Goal: Task Accomplishment & Management: Use online tool/utility

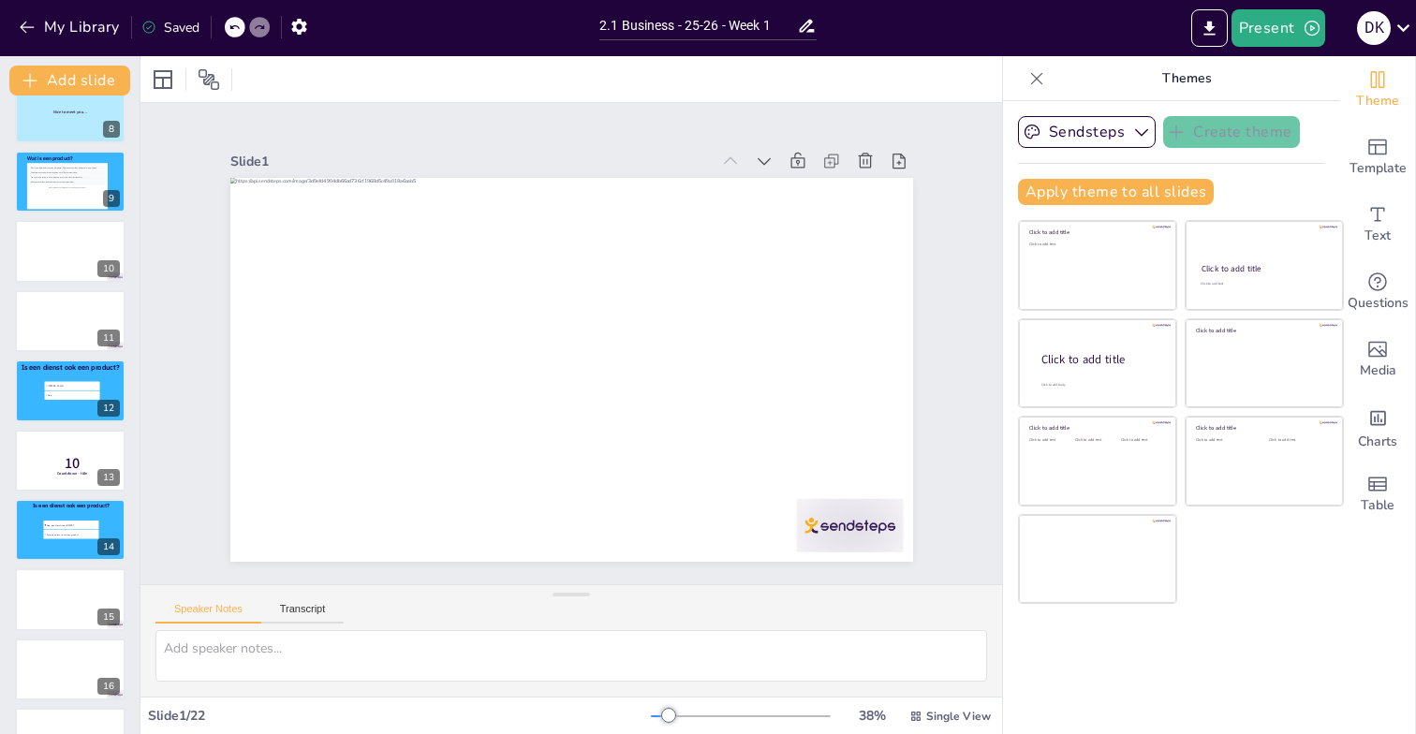
scroll to position [565, 0]
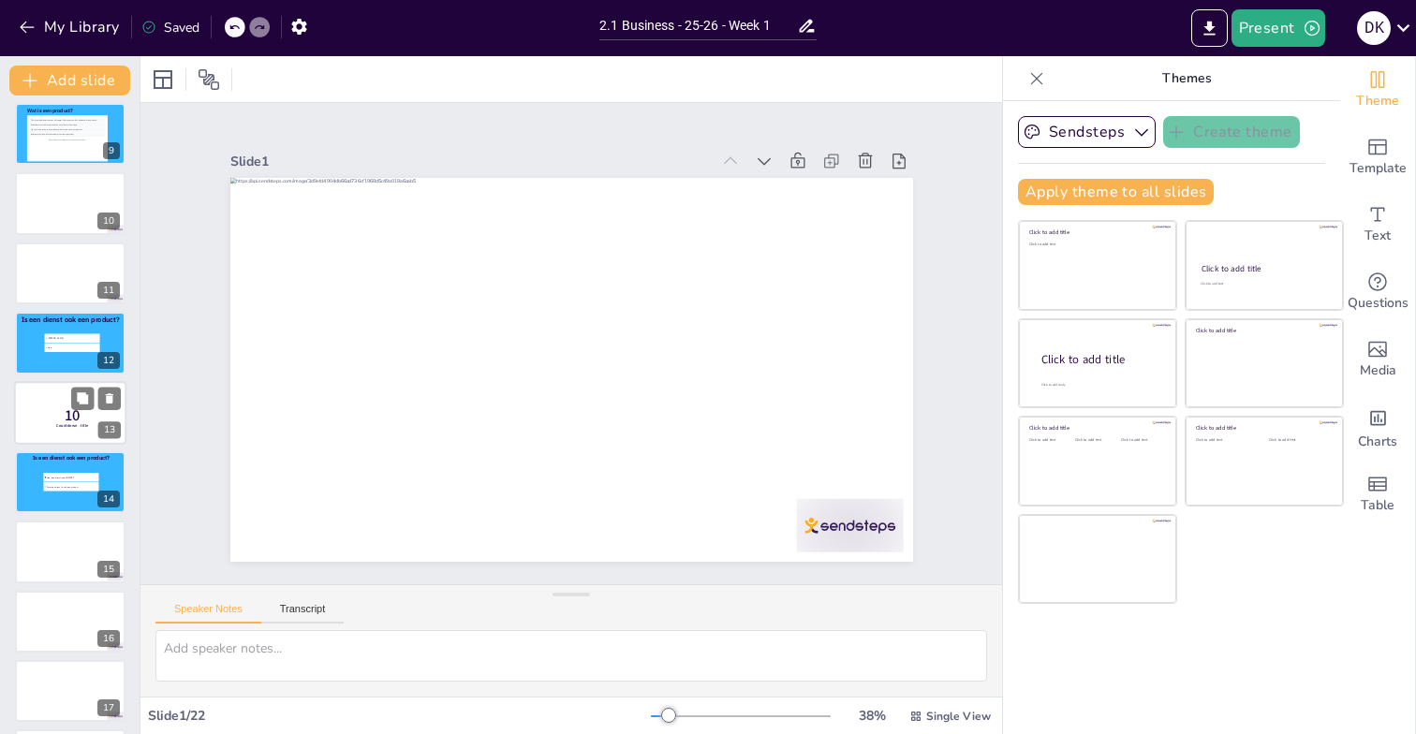
click at [53, 411] on p "10" at bounding box center [73, 416] width 50 height 21
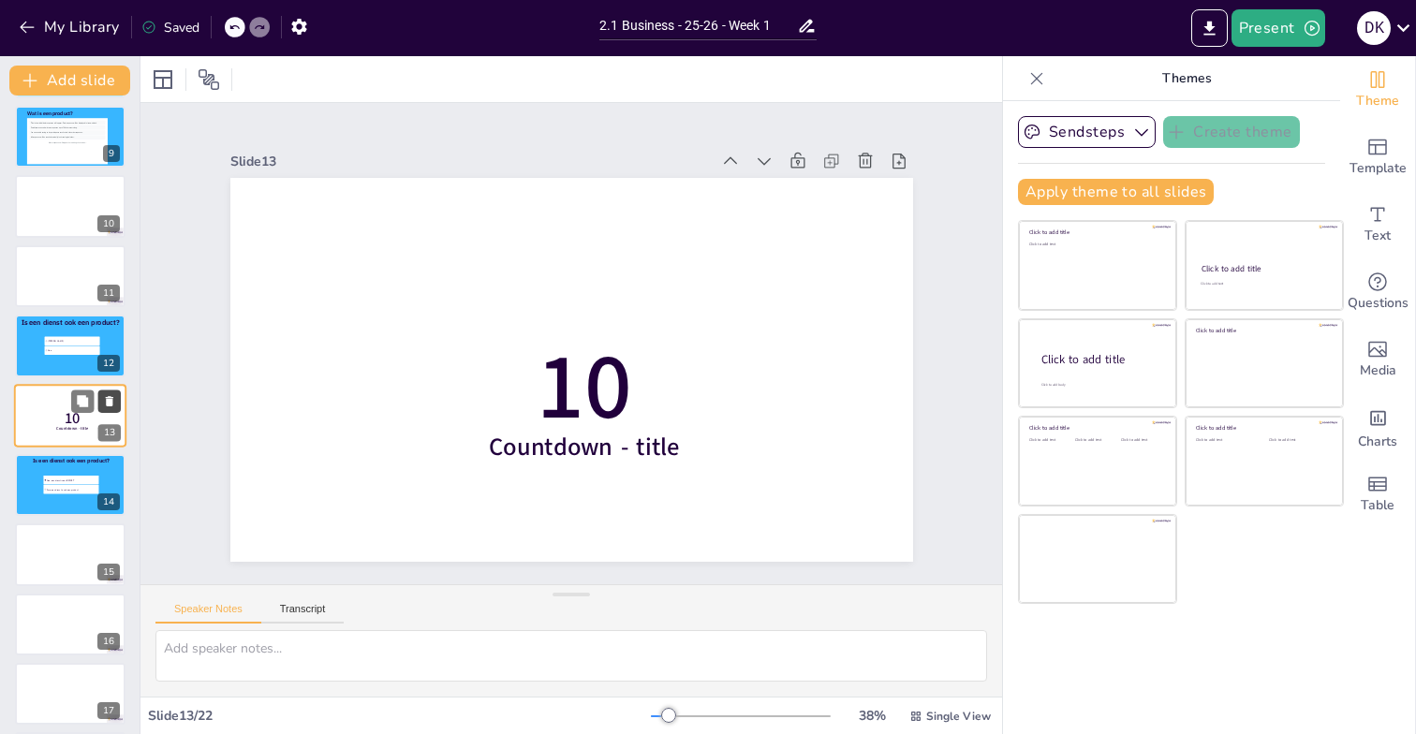
click at [108, 399] on icon at bounding box center [109, 401] width 7 height 10
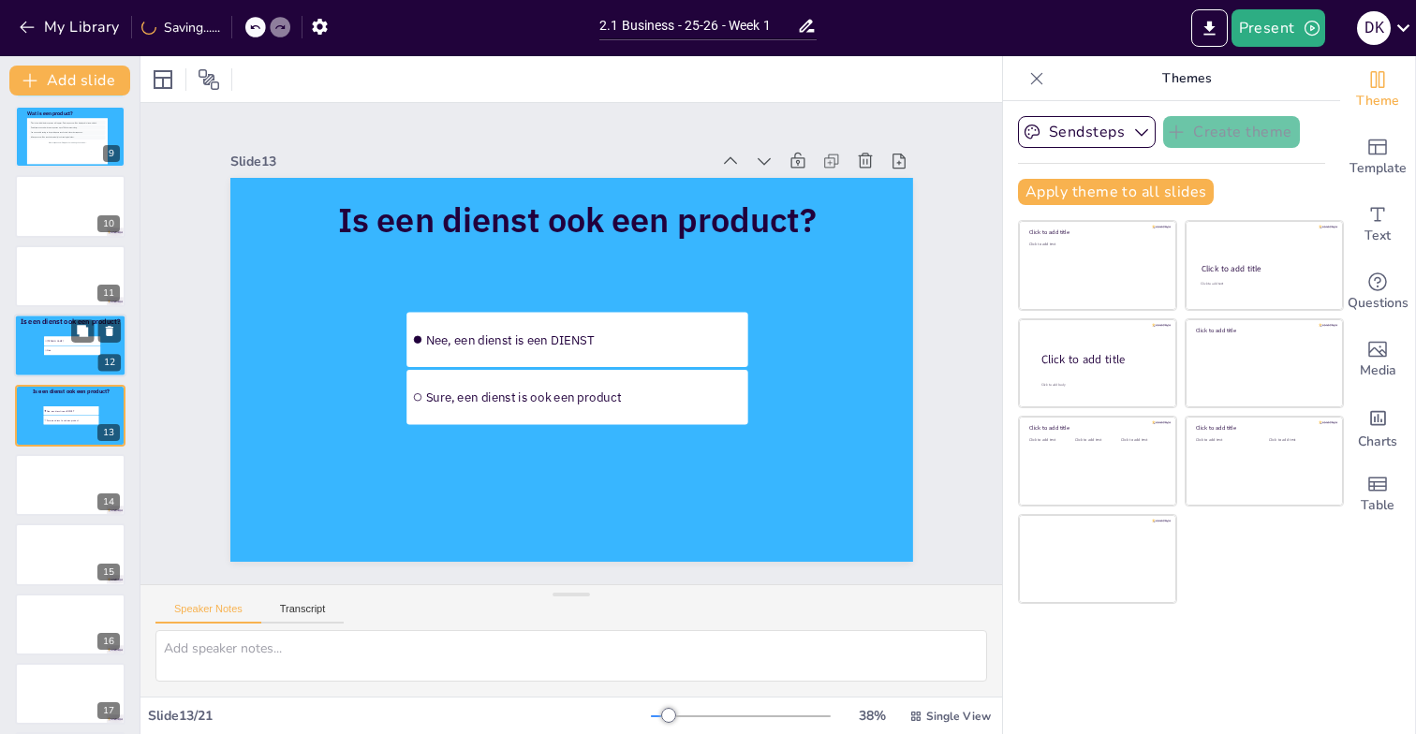
click at [64, 357] on div at bounding box center [70, 346] width 112 height 64
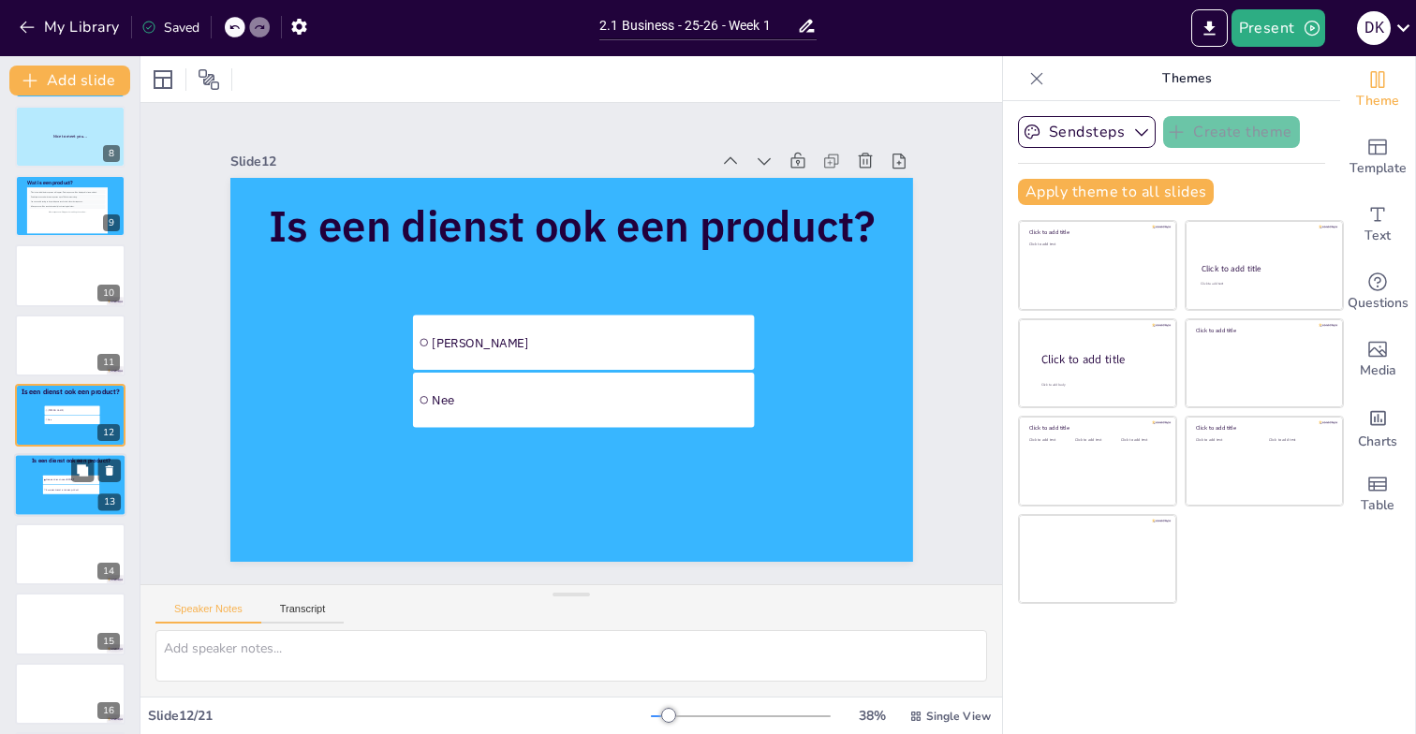
click at [54, 482] on li "Nee, een dienst is een DIENST" at bounding box center [71, 480] width 56 height 9
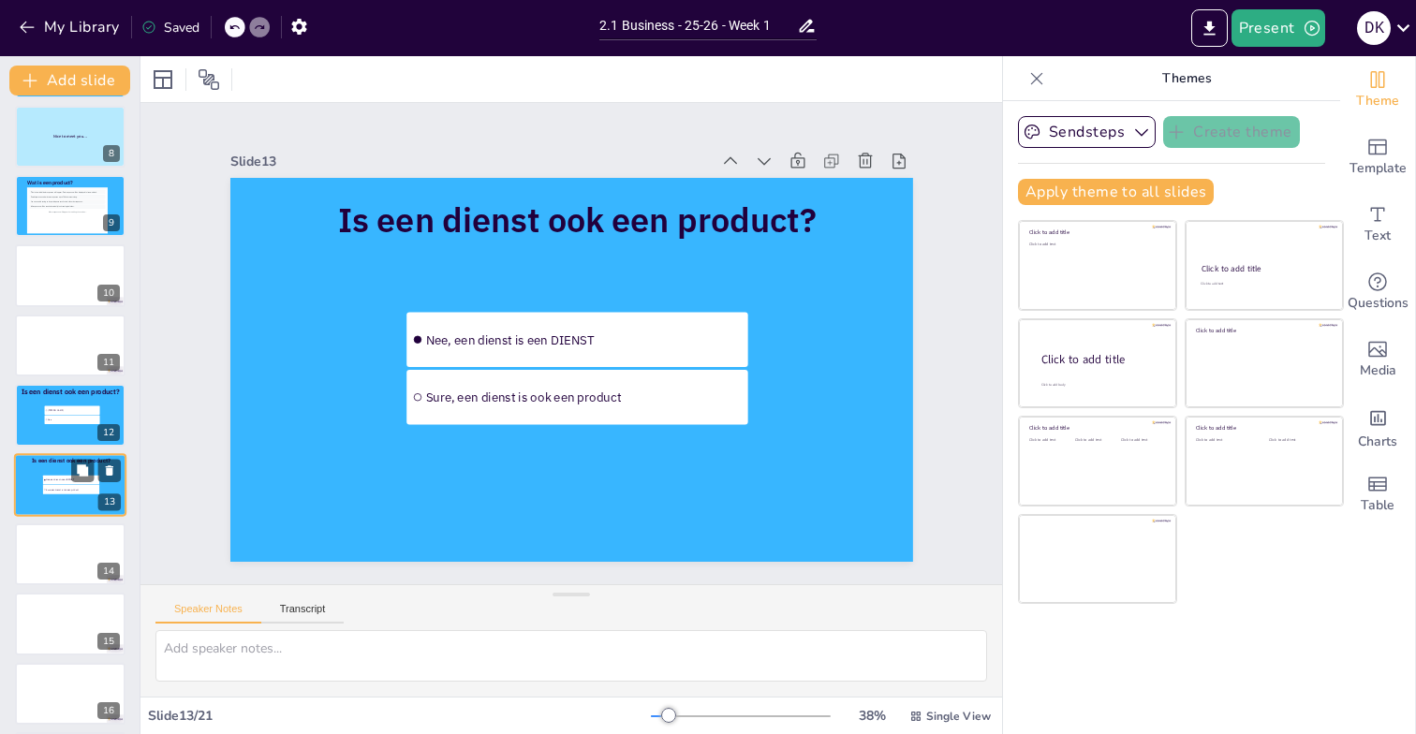
scroll to position [562, 0]
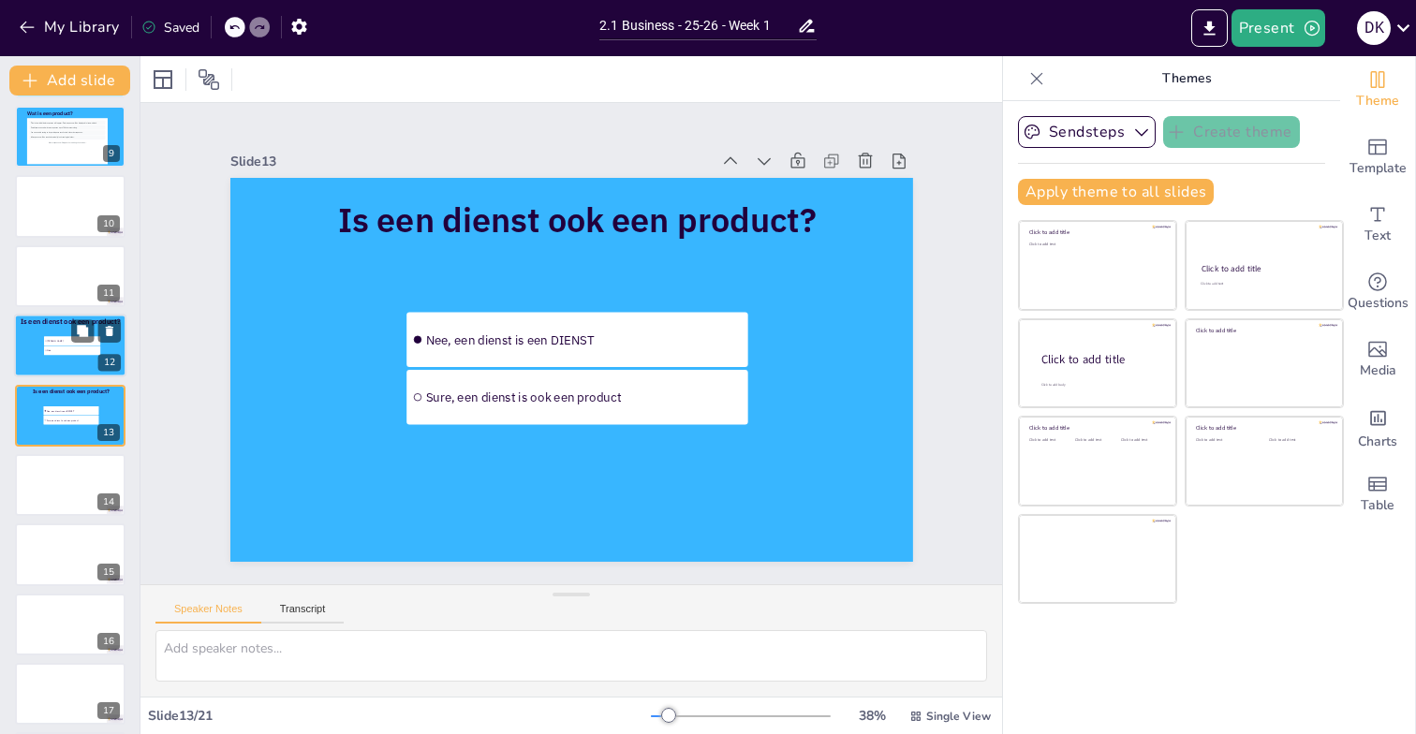
click at [62, 351] on li "Nee" at bounding box center [72, 351] width 56 height 9
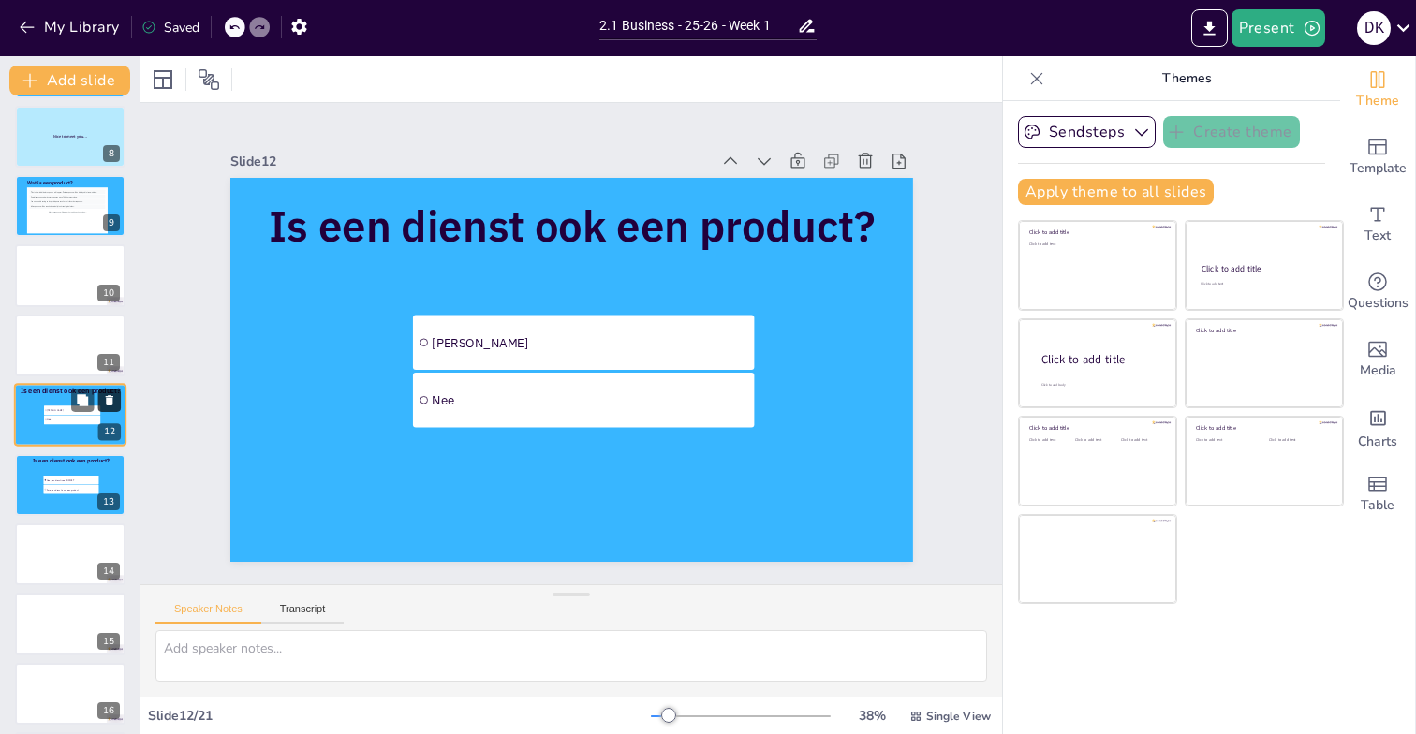
click at [113, 396] on icon at bounding box center [109, 400] width 13 height 13
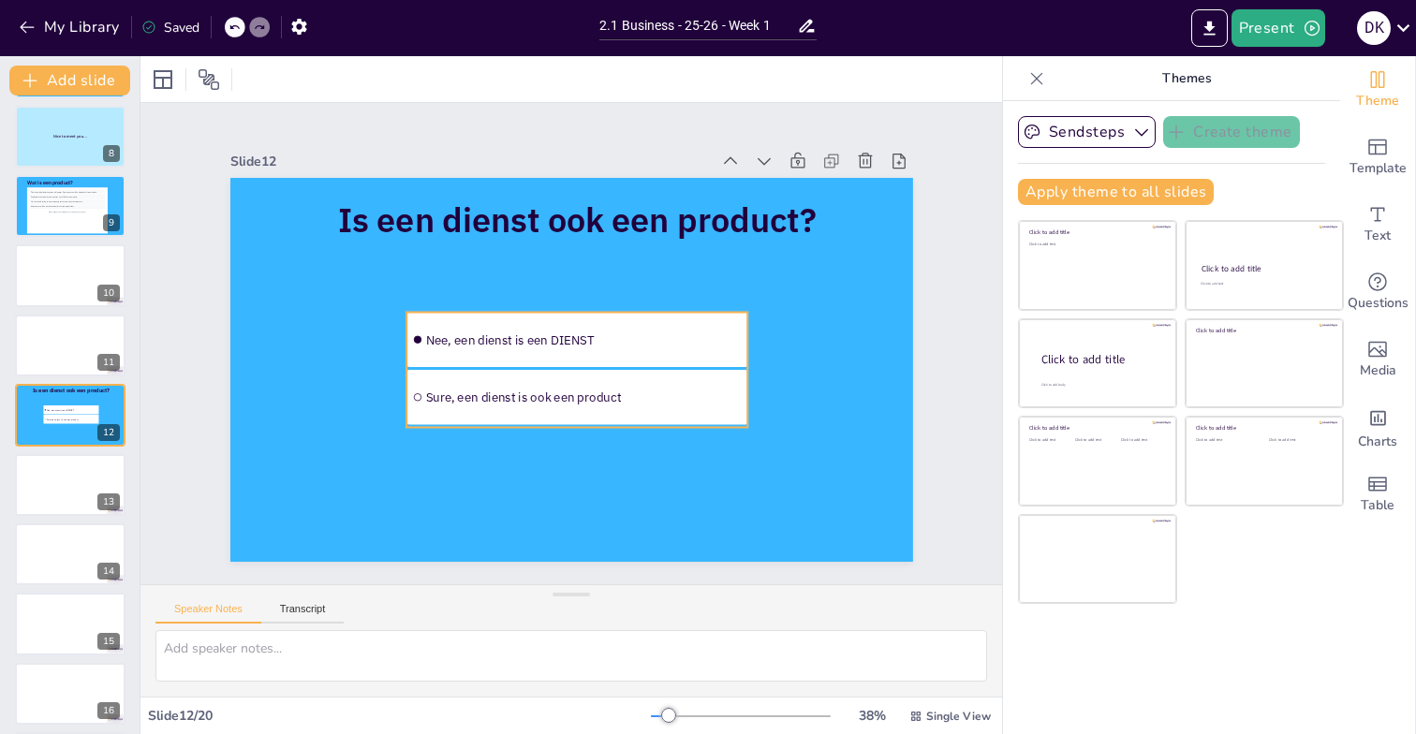
click at [625, 343] on span "Nee, een dienst is een DIENST" at bounding box center [583, 340] width 317 height 16
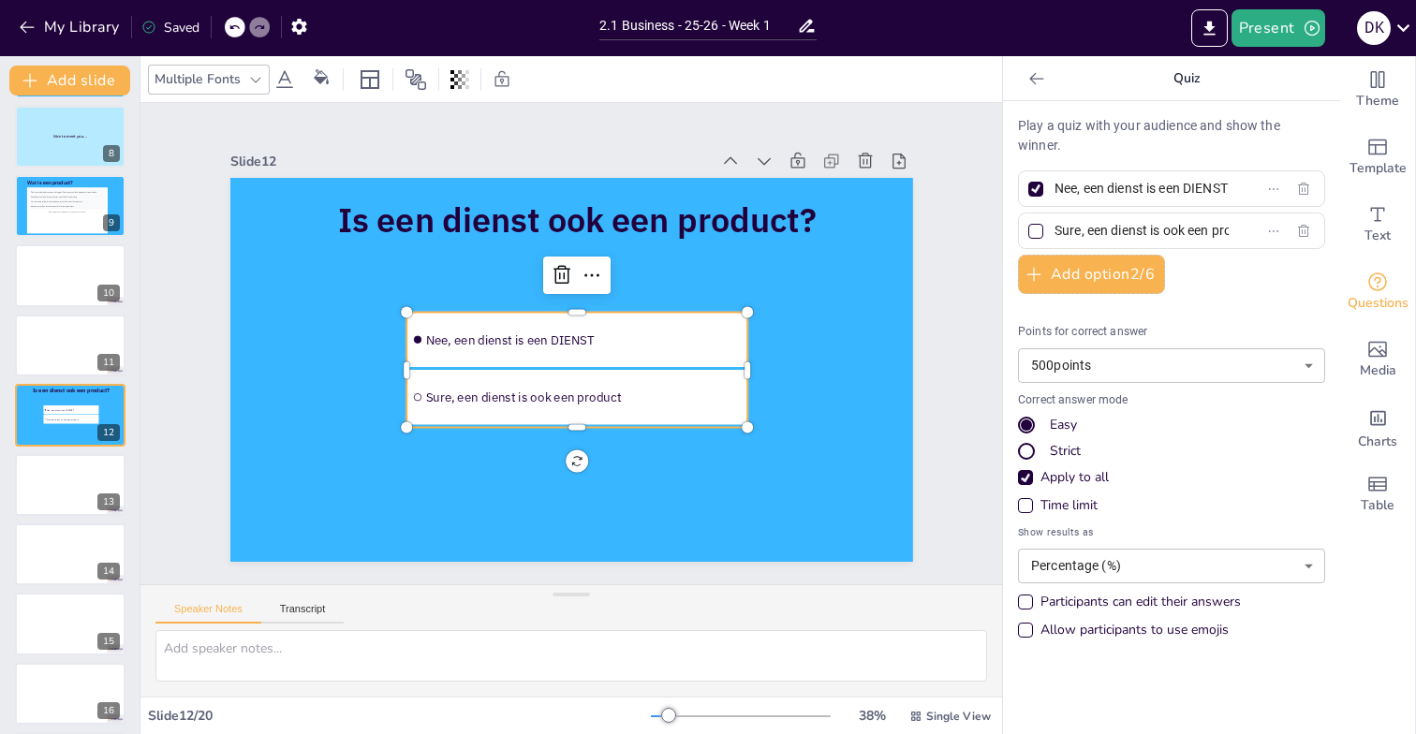
click at [1037, 186] on div at bounding box center [1035, 189] width 15 height 15
click at [1055, 186] on input "Nee, een dienst is een DIENST" at bounding box center [1142, 188] width 174 height 27
checkbox input "false"
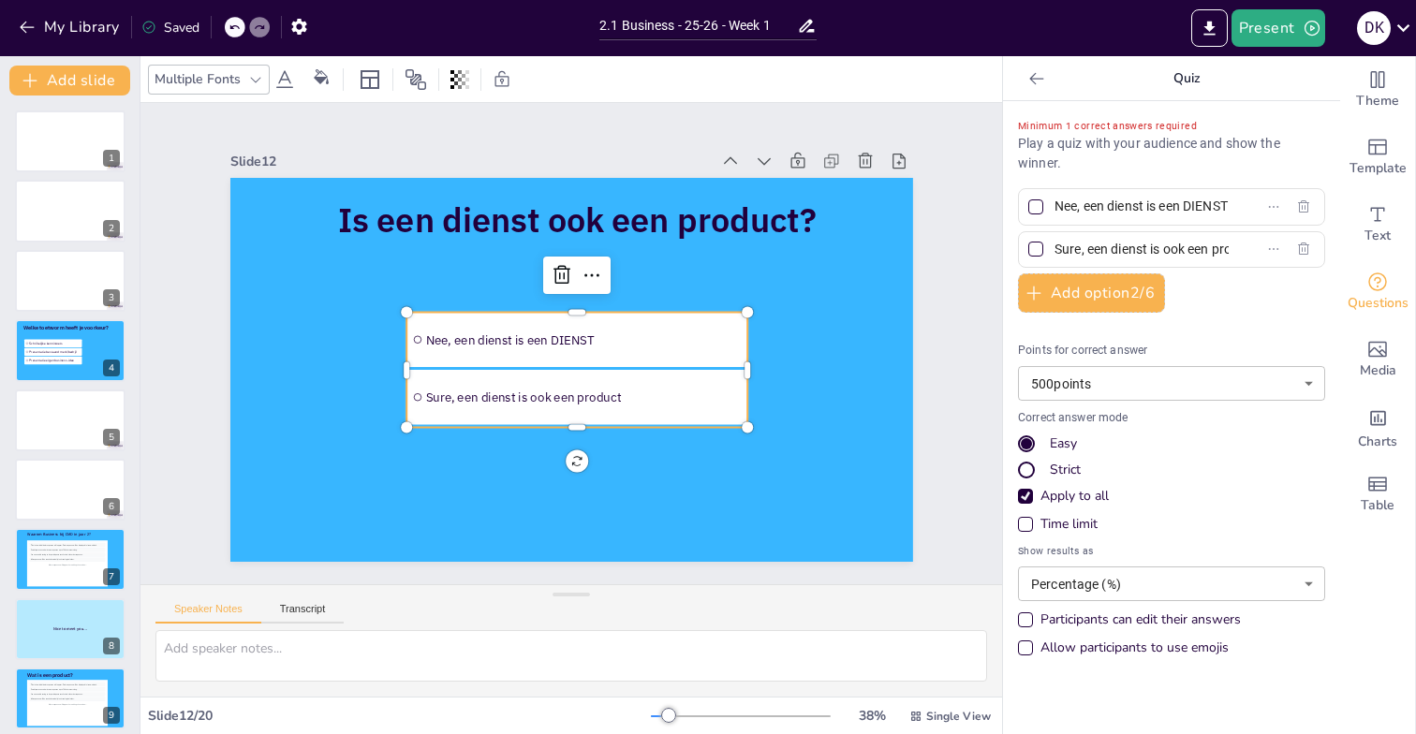
scroll to position [25, 0]
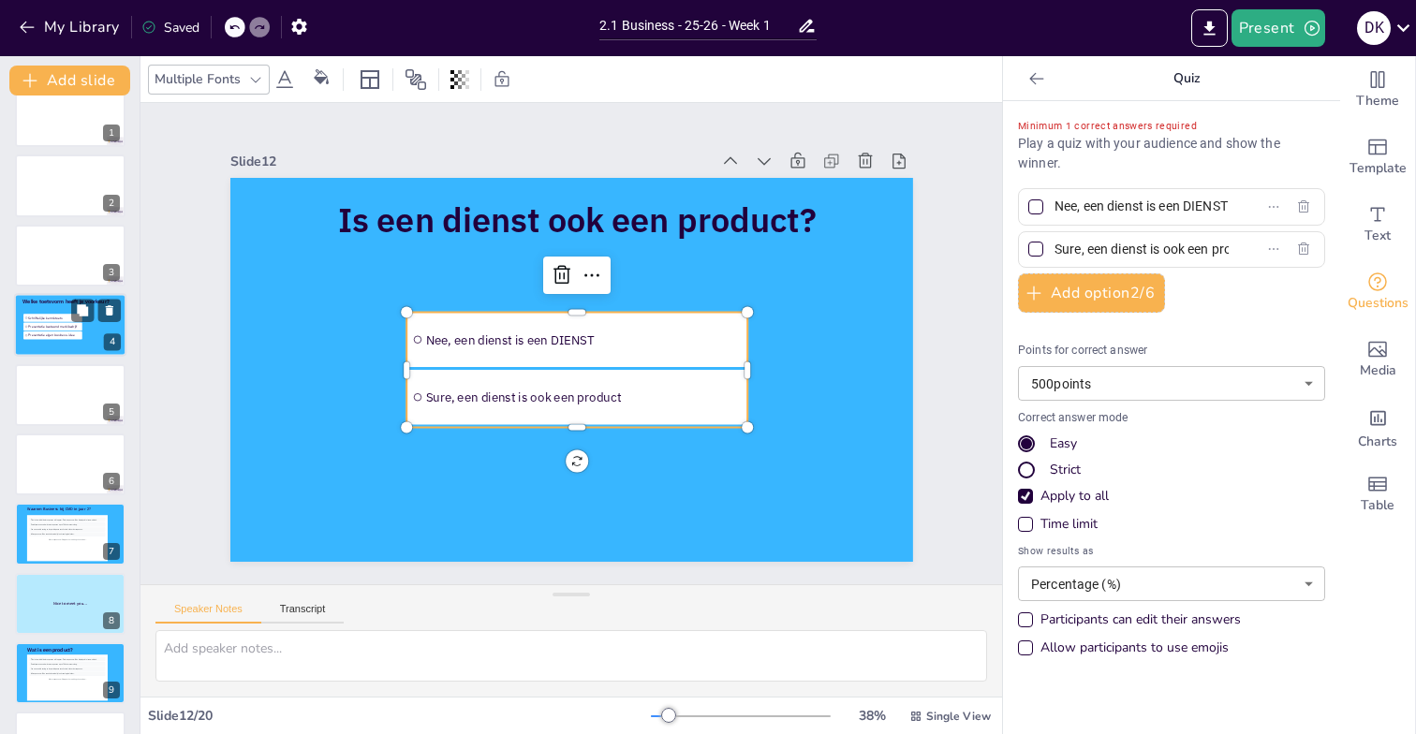
click at [57, 317] on span "Schriftelijke kennistoets" at bounding box center [54, 319] width 52 height 5
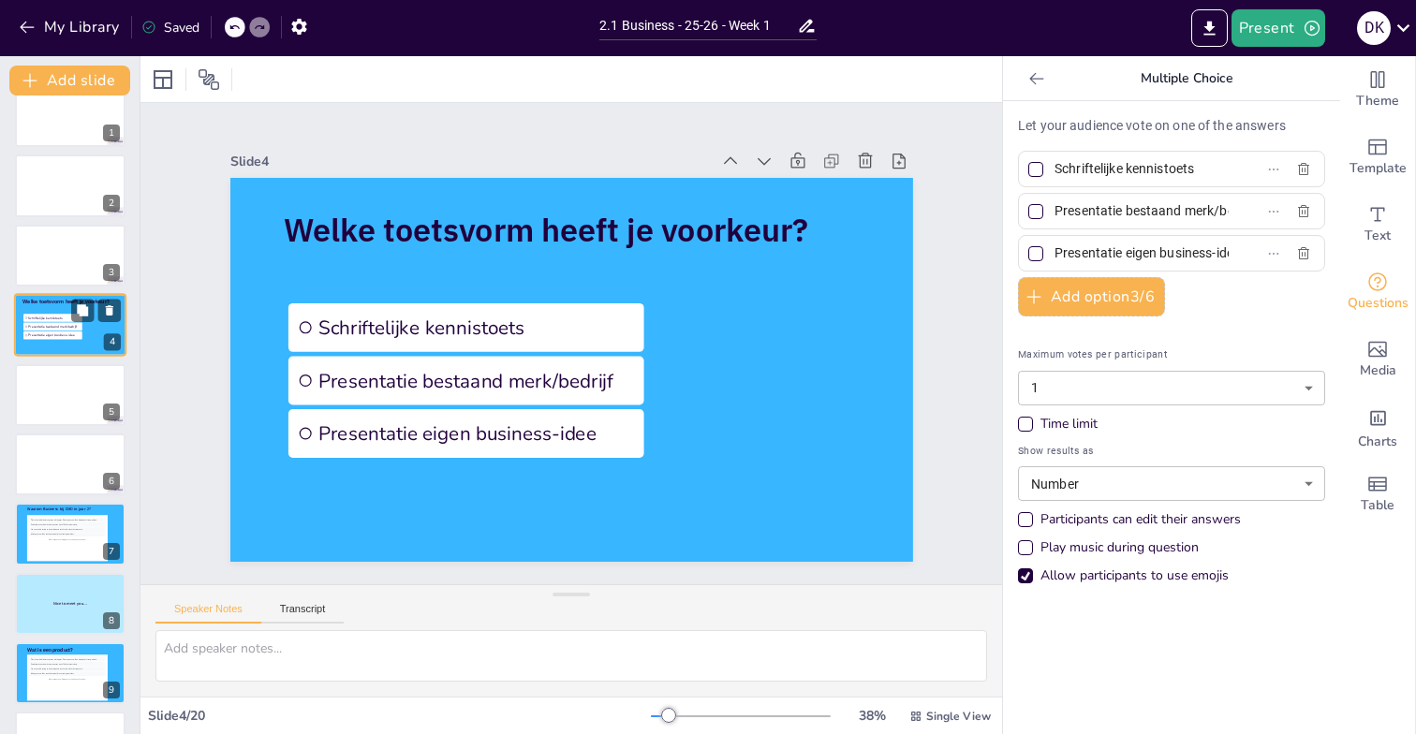
scroll to position [0, 0]
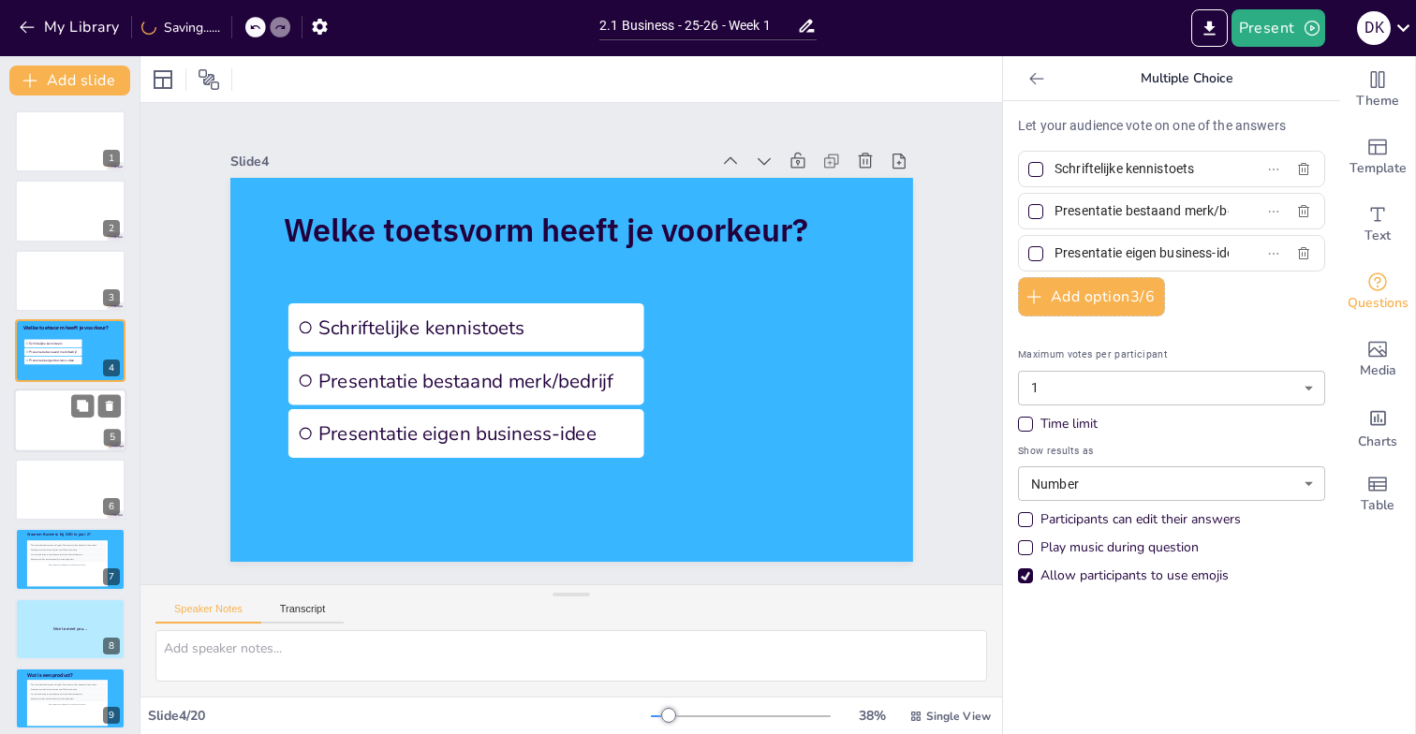
click at [46, 414] on div at bounding box center [70, 421] width 112 height 64
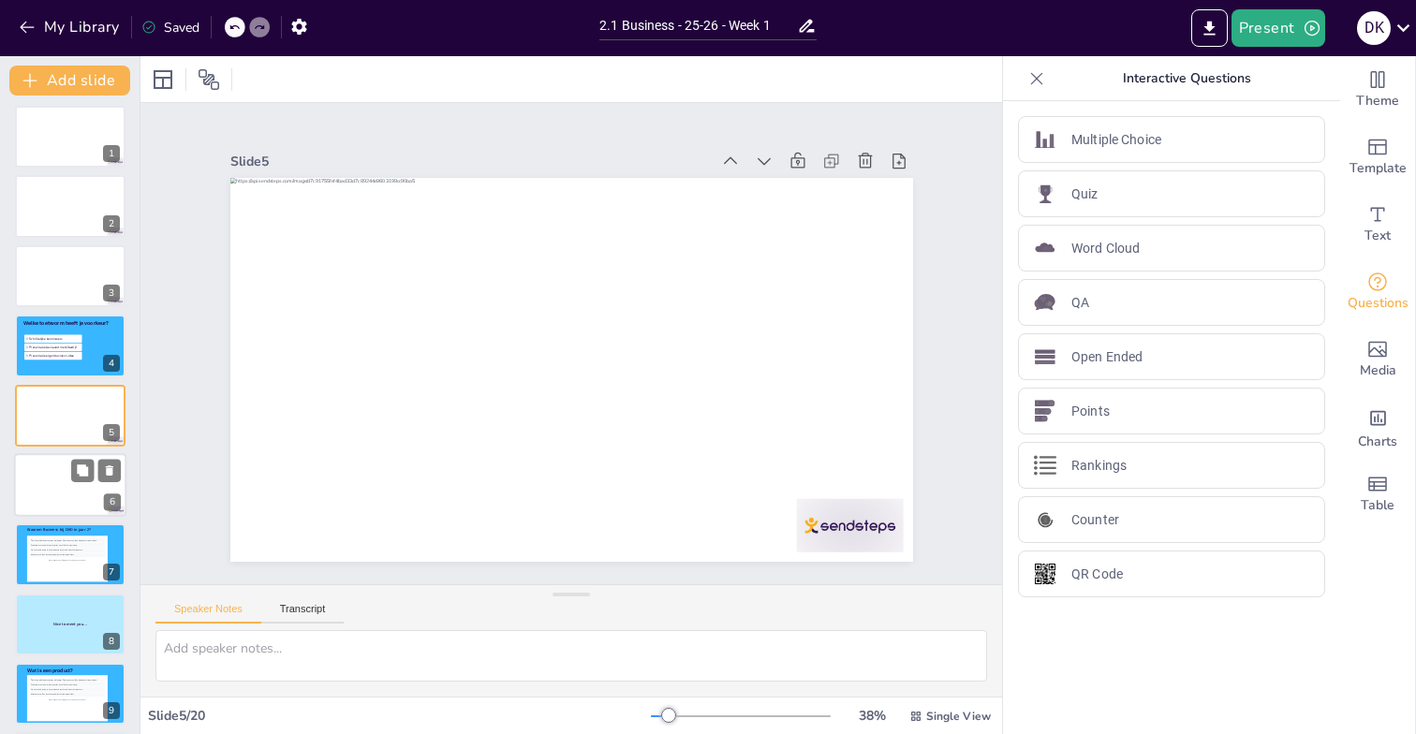
click at [45, 476] on div at bounding box center [70, 485] width 112 height 64
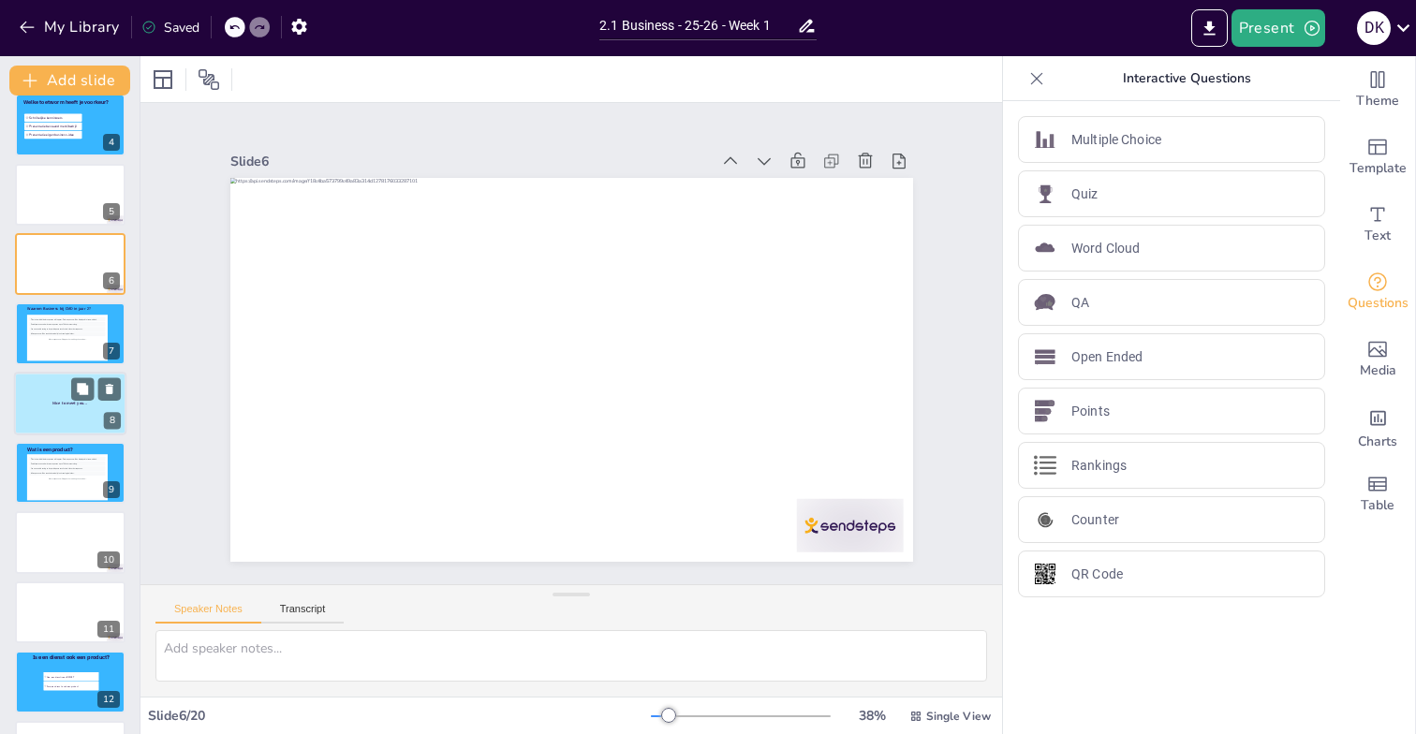
click at [44, 410] on div at bounding box center [70, 404] width 112 height 64
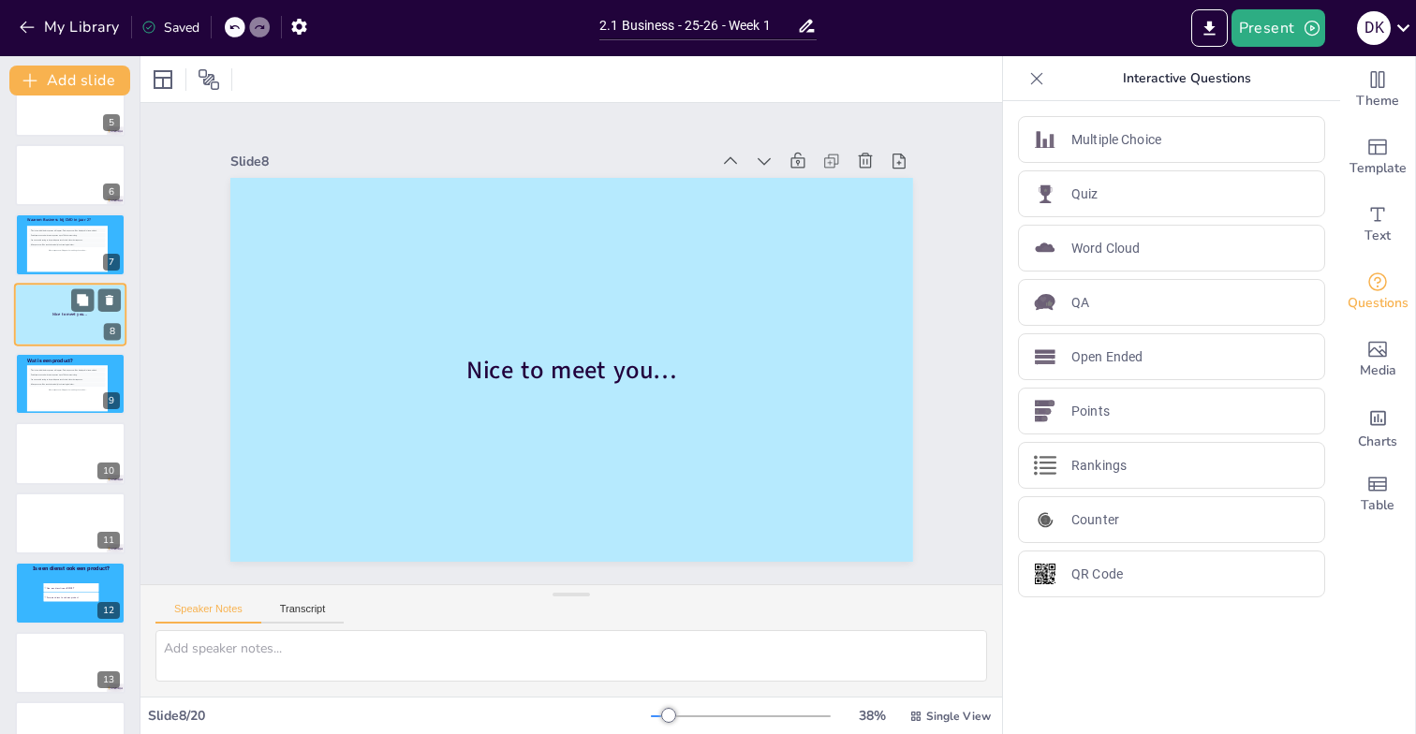
scroll to position [372, 0]
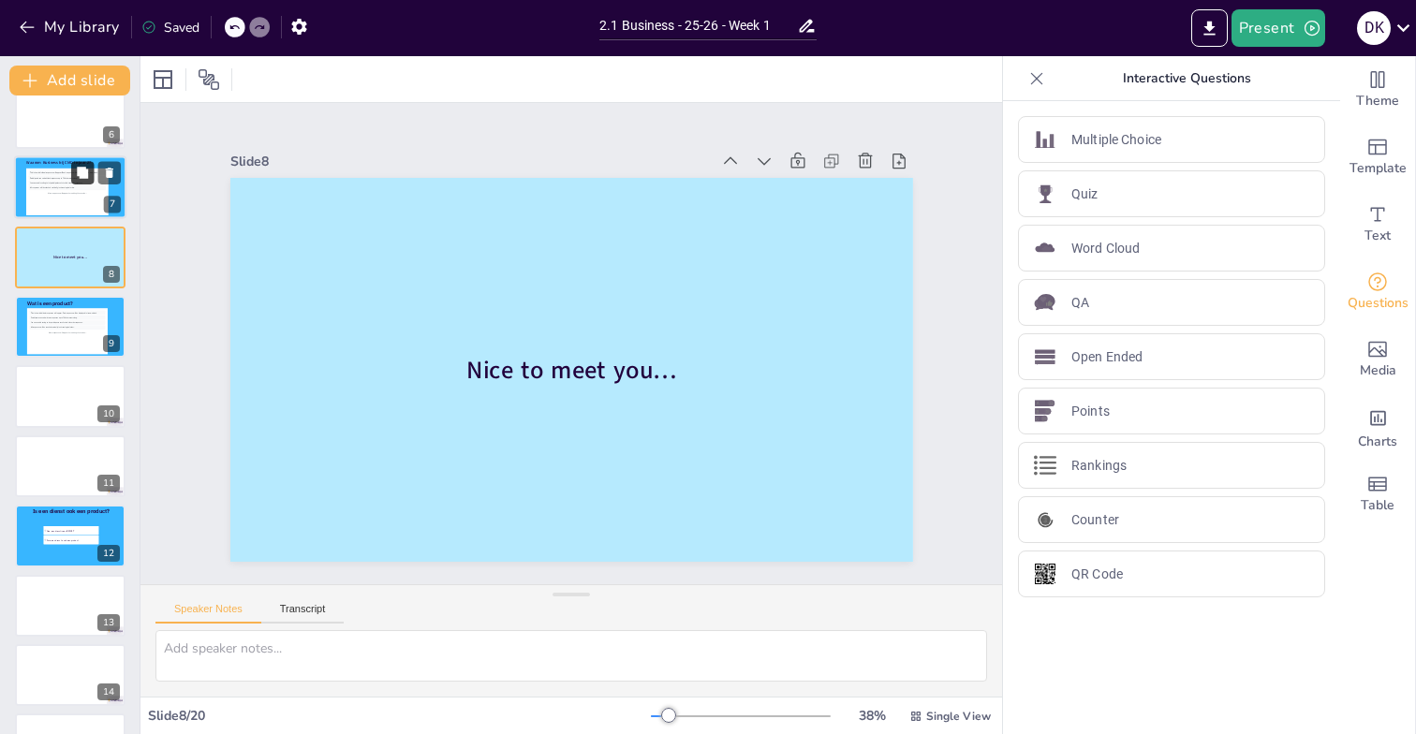
click at [72, 181] on button at bounding box center [82, 173] width 22 height 22
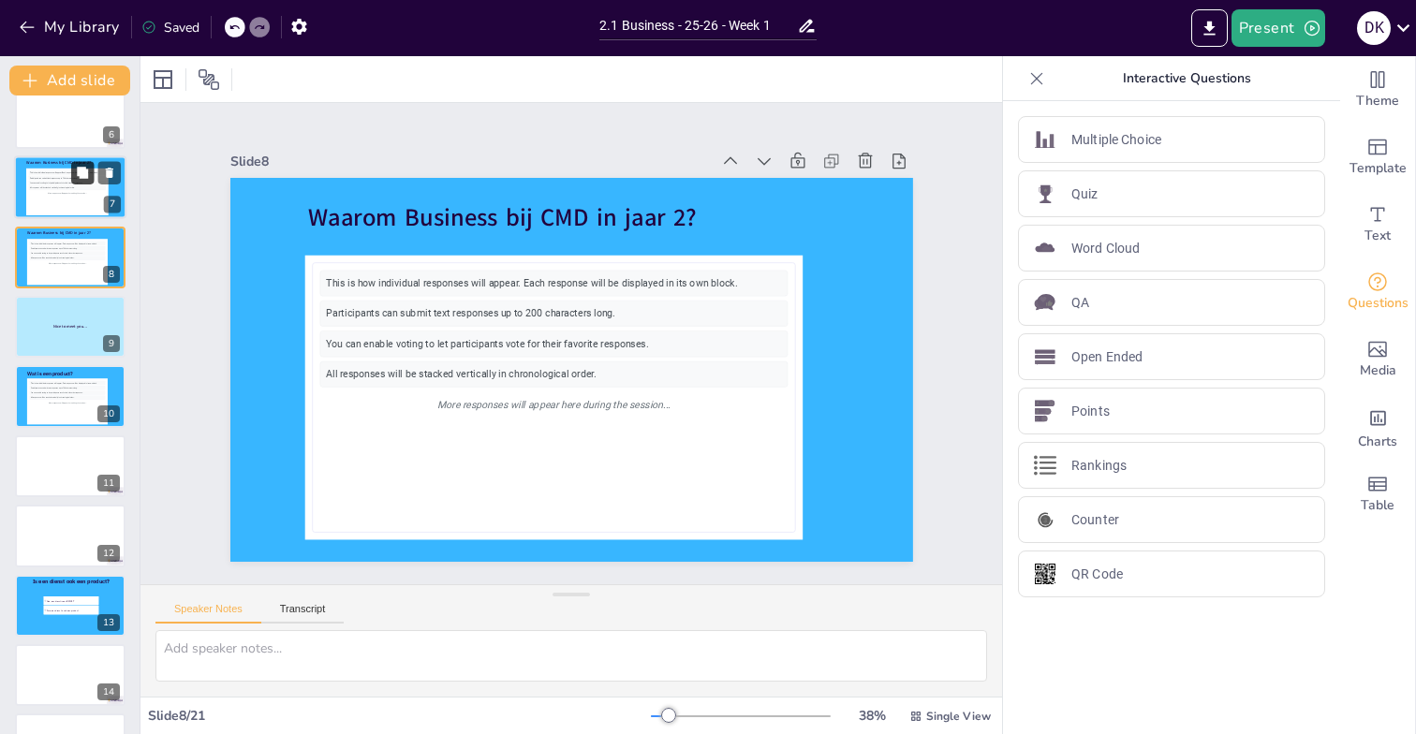
scroll to position [214, 0]
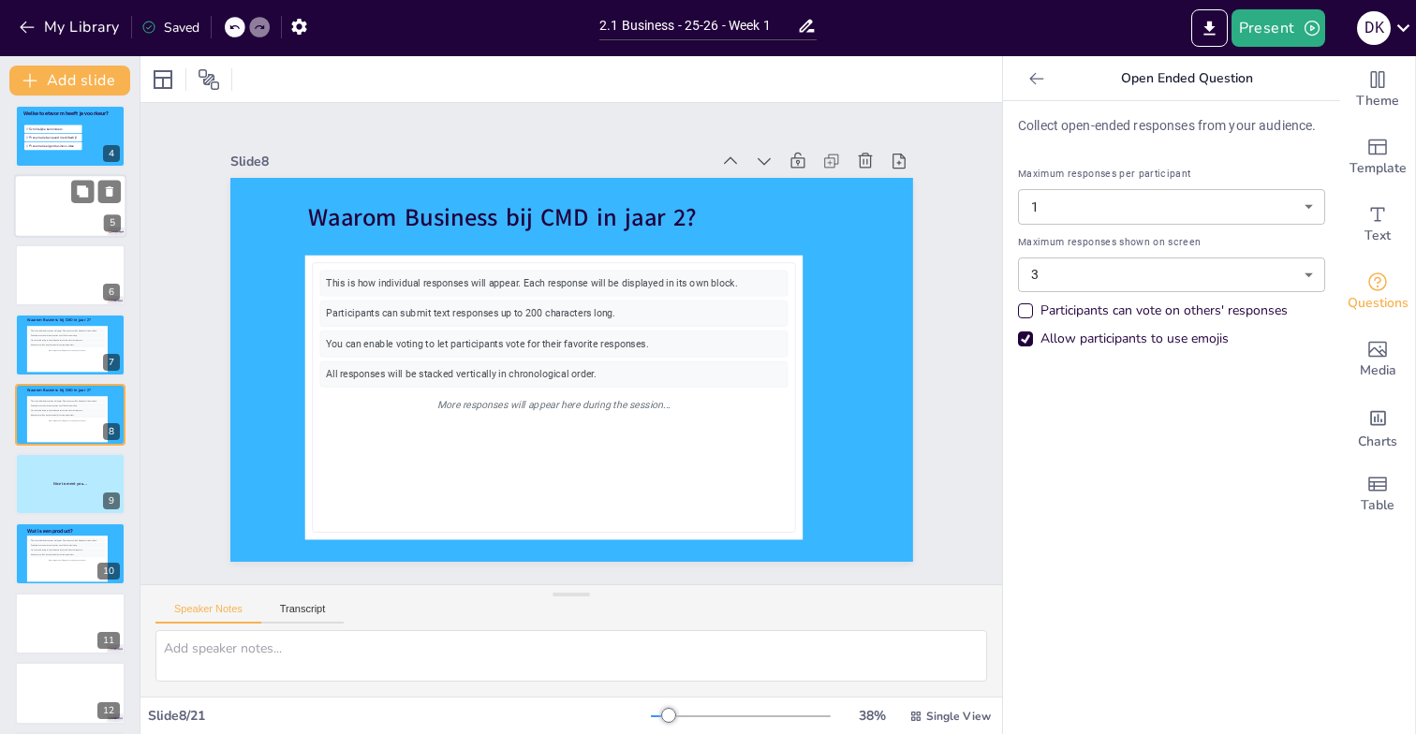
click at [49, 204] on div at bounding box center [70, 206] width 112 height 64
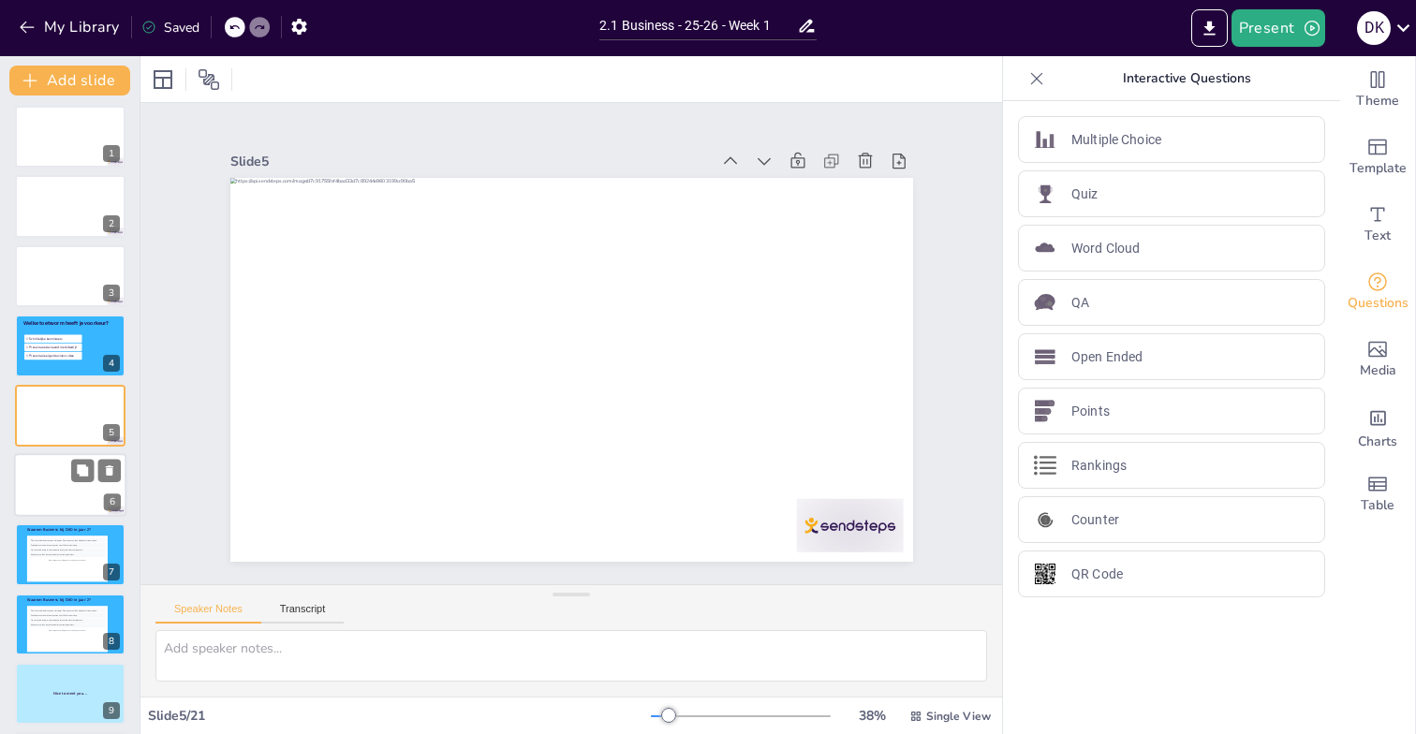
click at [59, 465] on div at bounding box center [70, 485] width 112 height 64
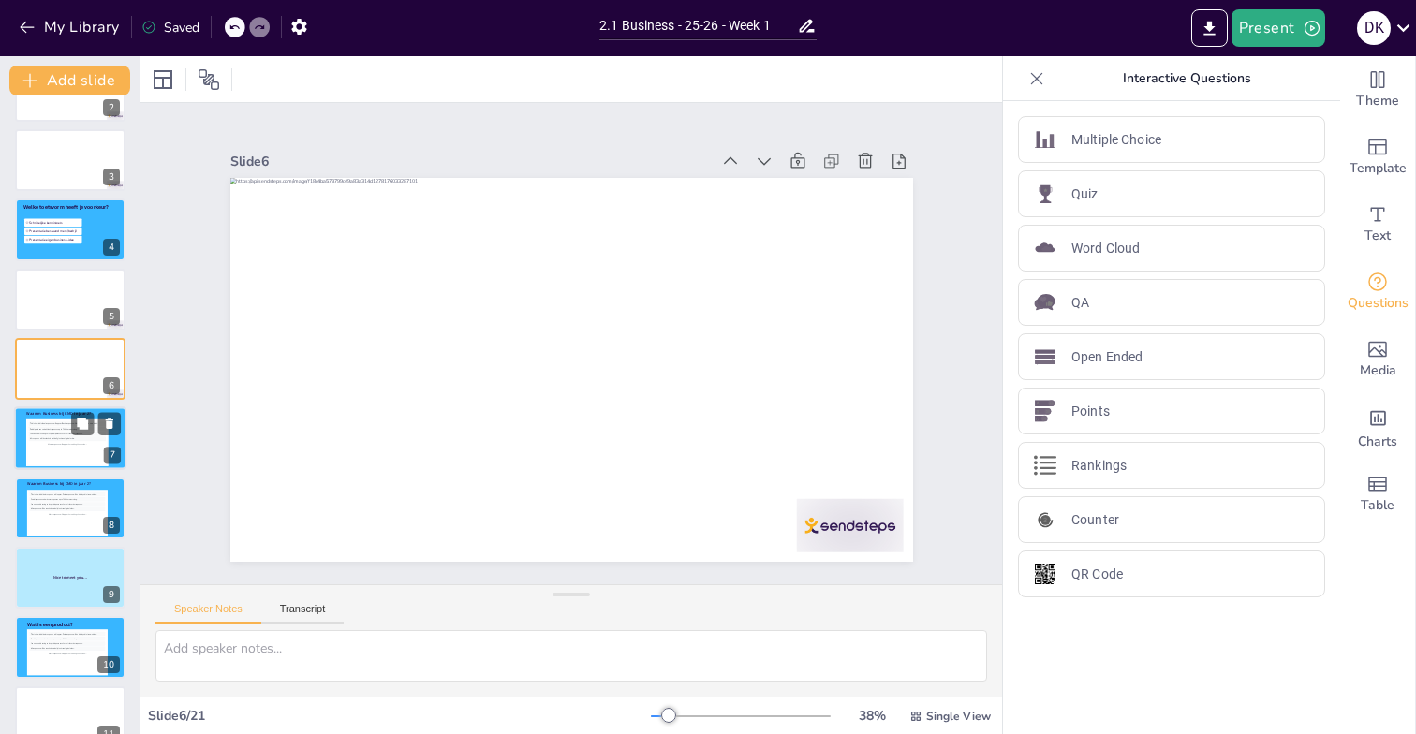
click at [52, 450] on div "This is how individual responses will appear. Each response will be displayed i…" at bounding box center [67, 443] width 77 height 42
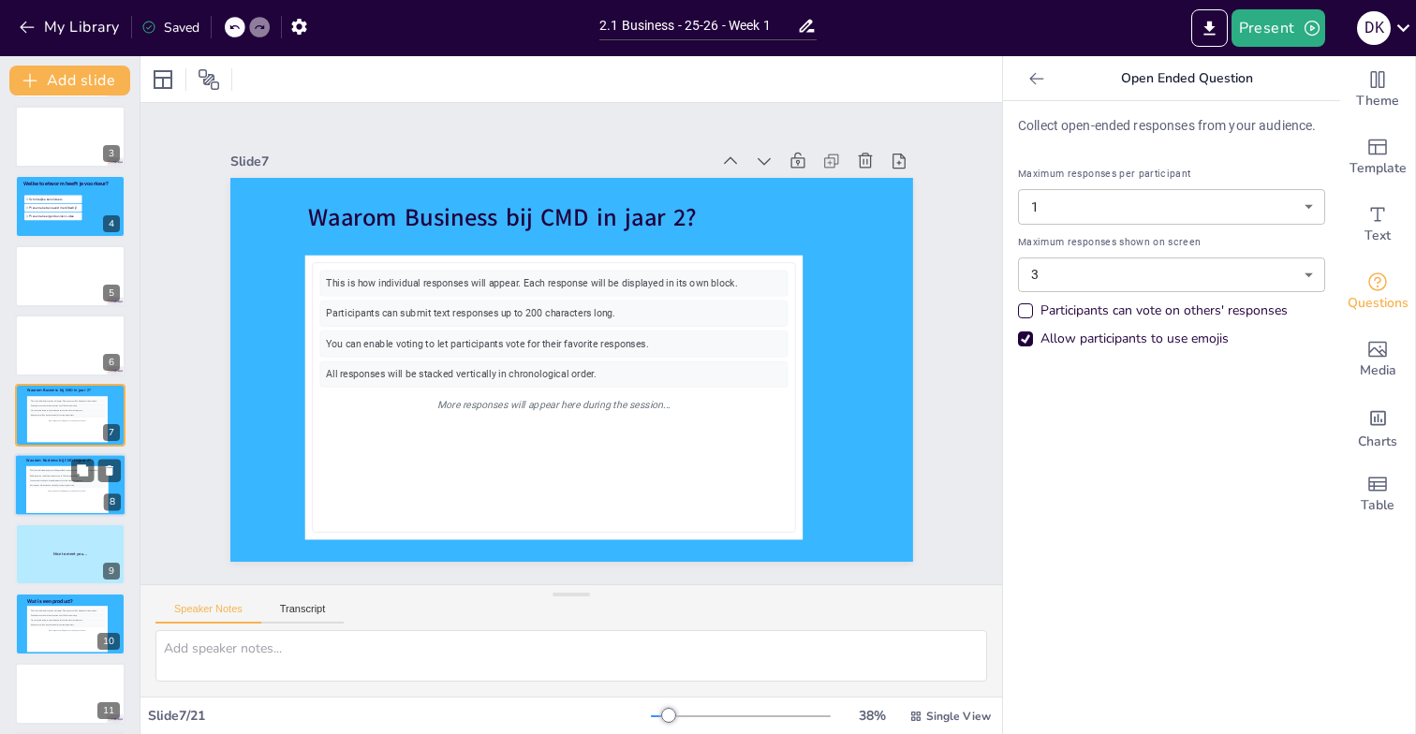
click at [46, 480] on div "You can enable voting to let participants vote for their favorite responses." at bounding box center [67, 481] width 77 height 5
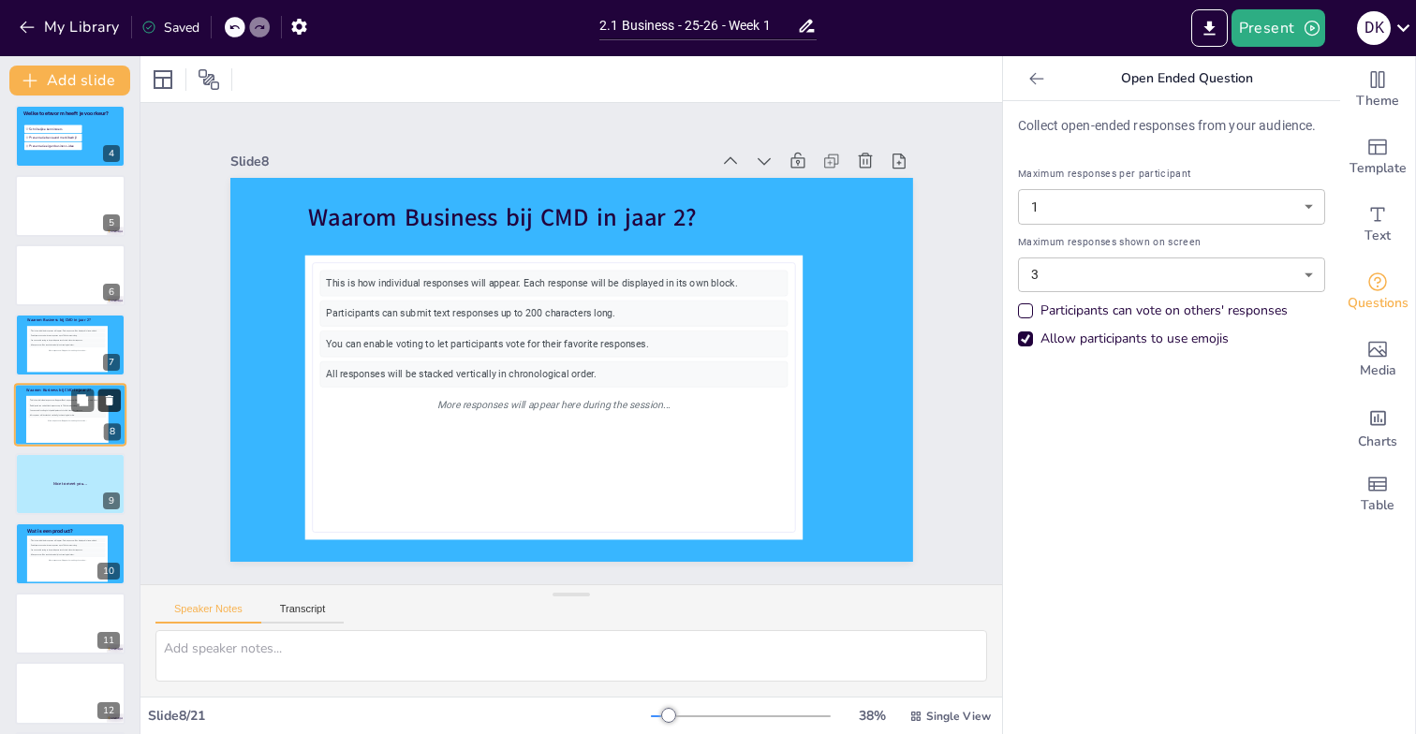
click at [111, 399] on icon at bounding box center [109, 400] width 7 height 10
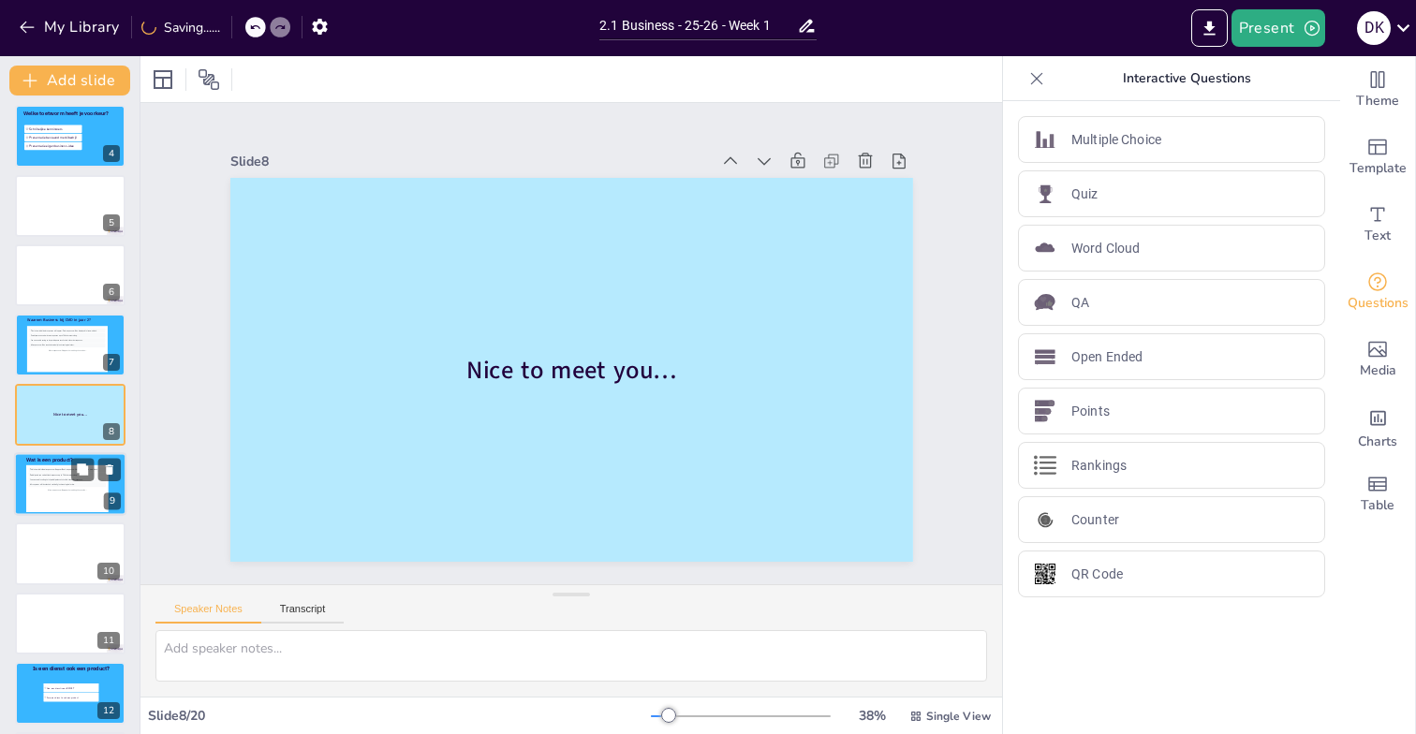
click at [46, 485] on div "All responses will be stacked vertically in chronological order." at bounding box center [67, 485] width 77 height 5
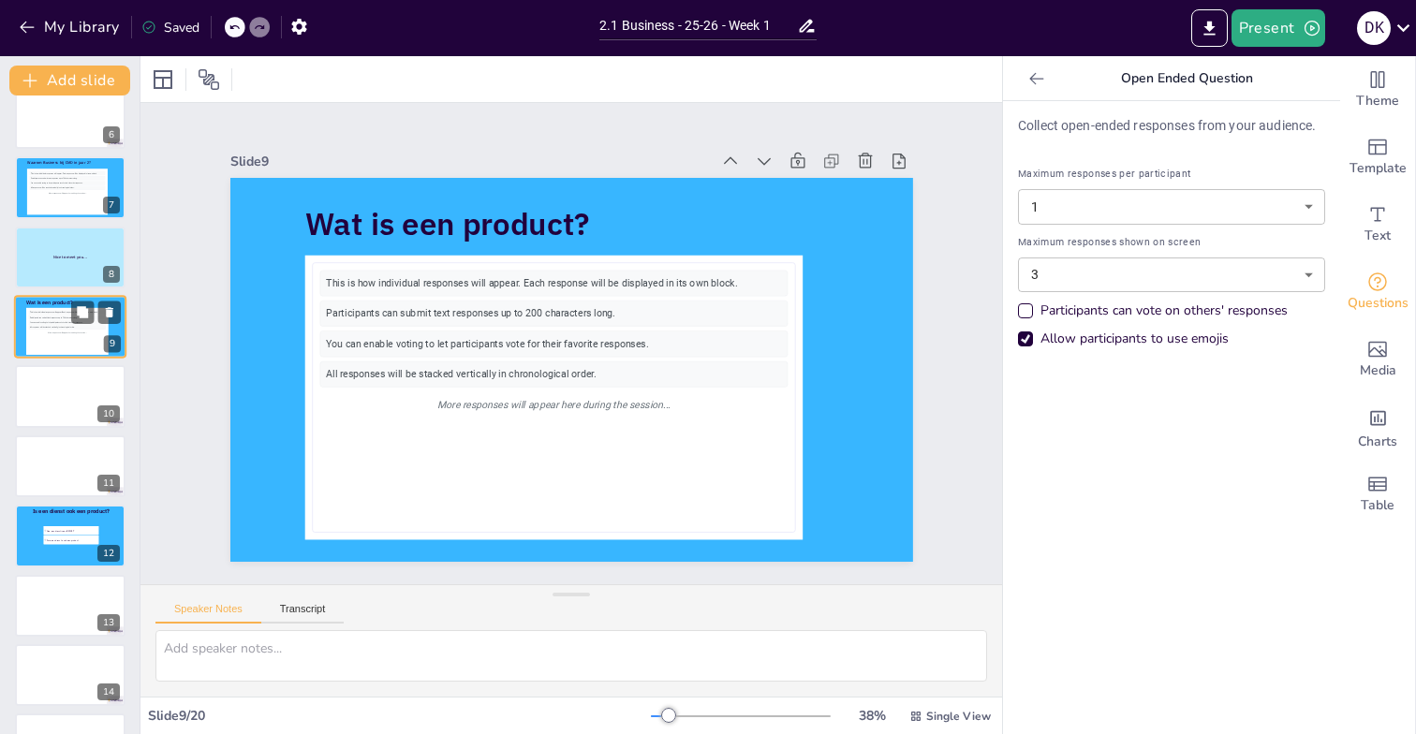
scroll to position [374, 0]
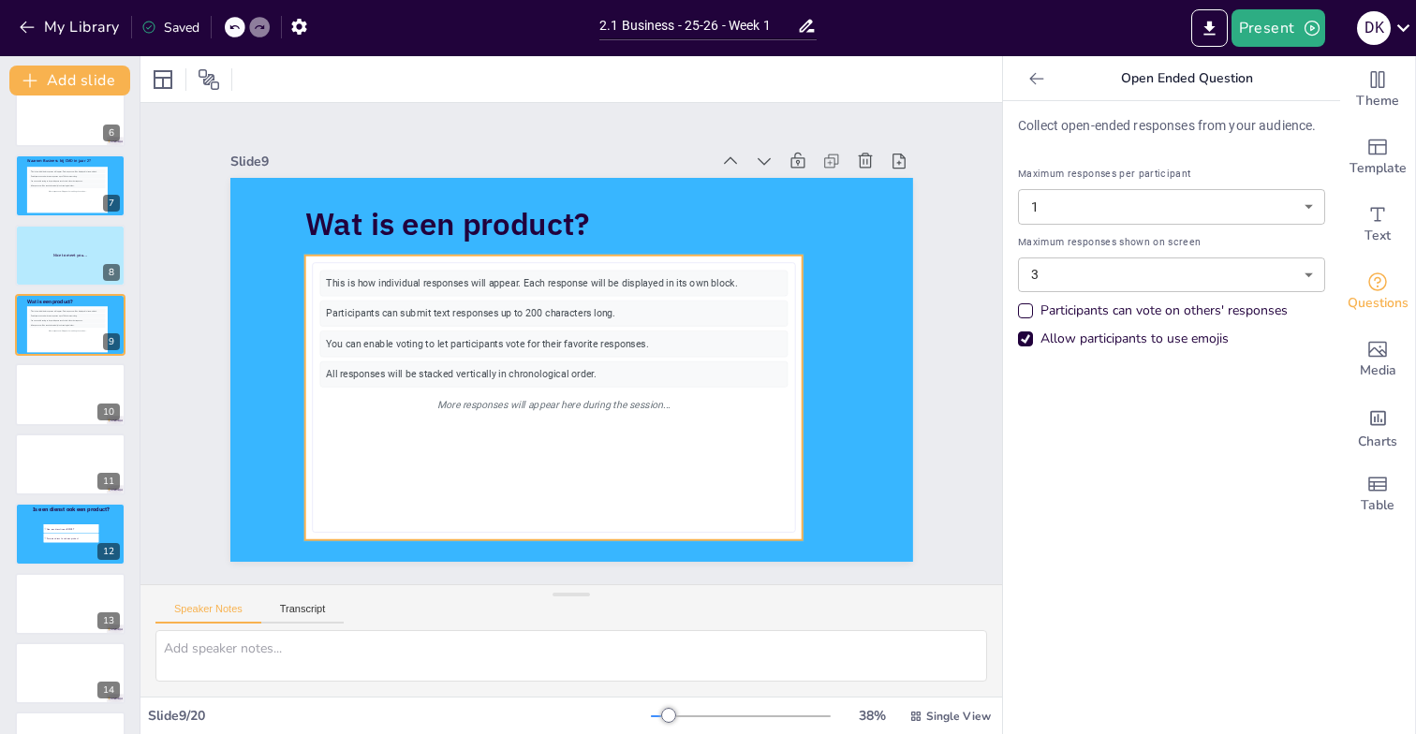
click at [435, 271] on div "This is how individual responses will appear. Each response will be displayed i…" at bounding box center [553, 284] width 468 height 26
click at [536, 213] on icon at bounding box center [538, 218] width 22 height 22
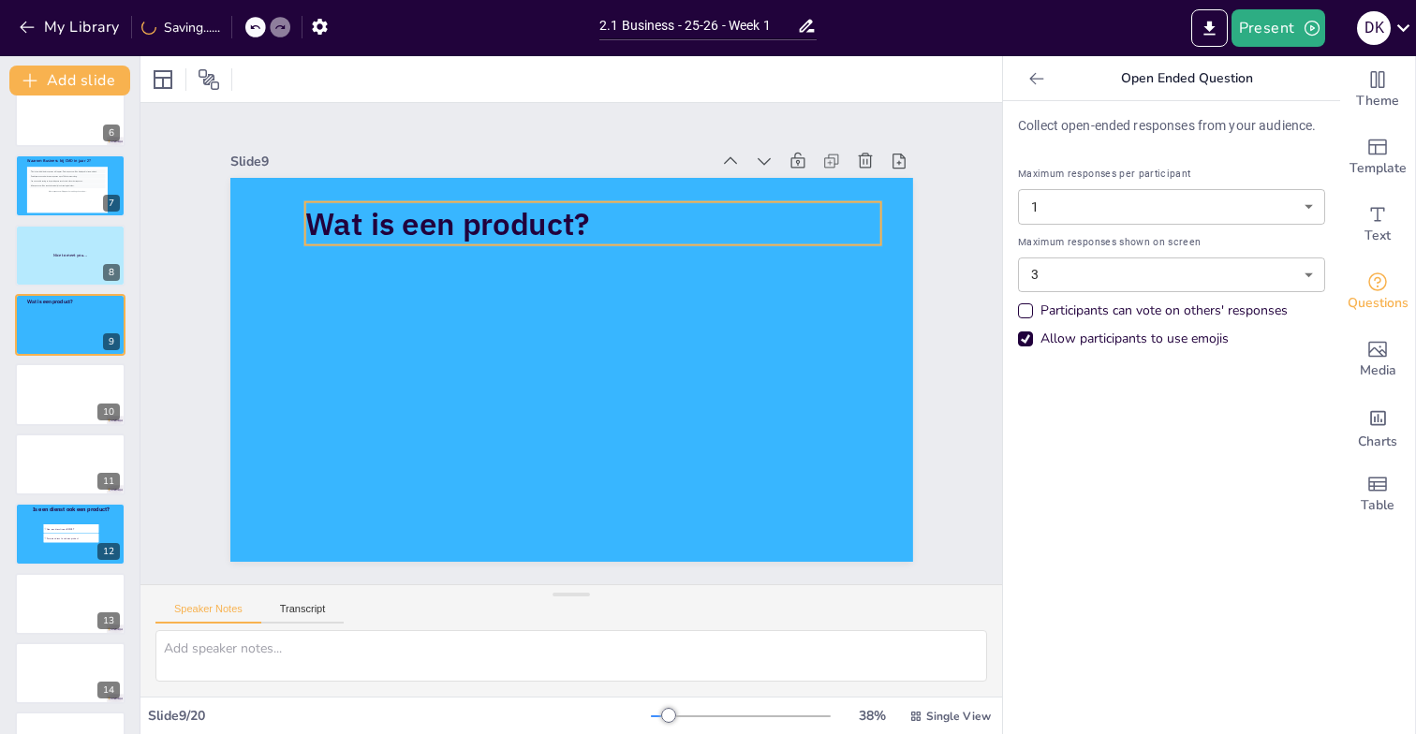
click at [484, 232] on span "Wat is een product?" at bounding box center [446, 223] width 285 height 40
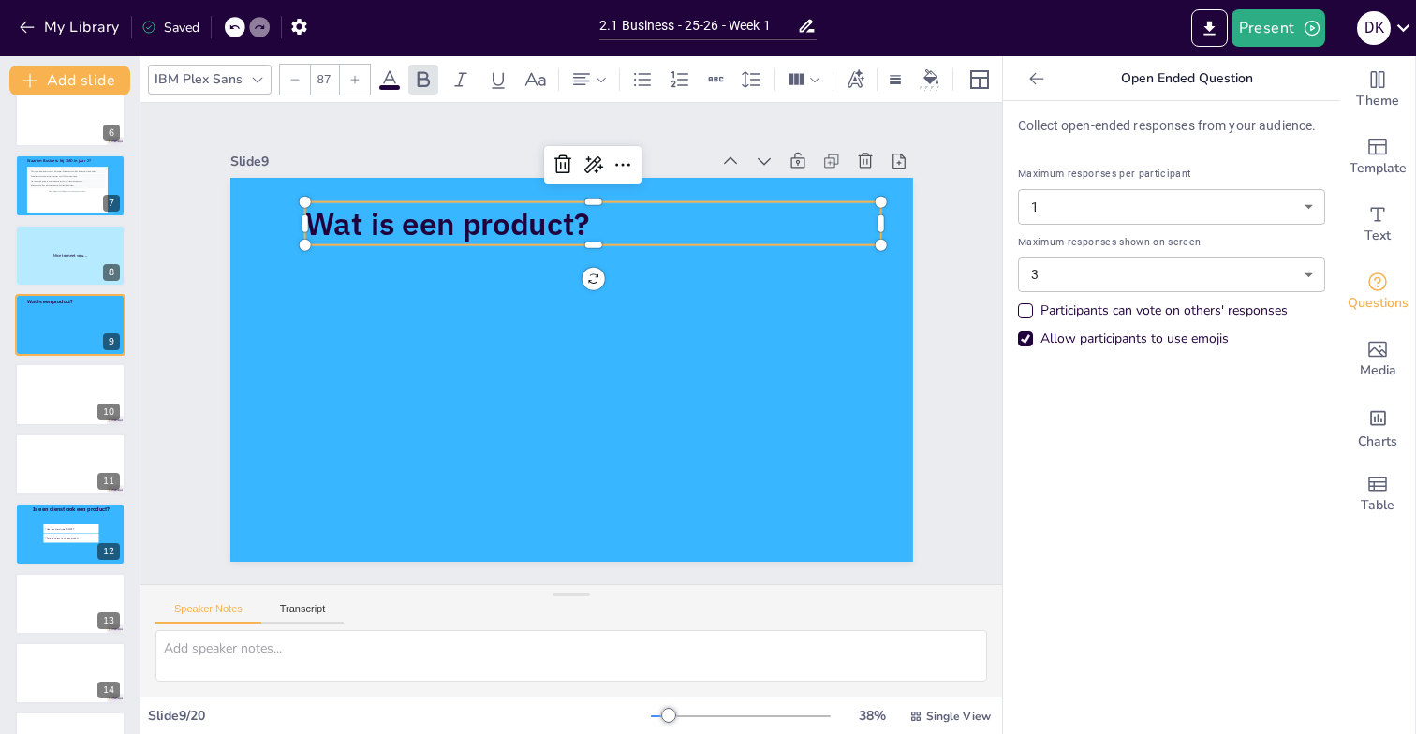
click at [349, 81] on icon at bounding box center [354, 79] width 11 height 11
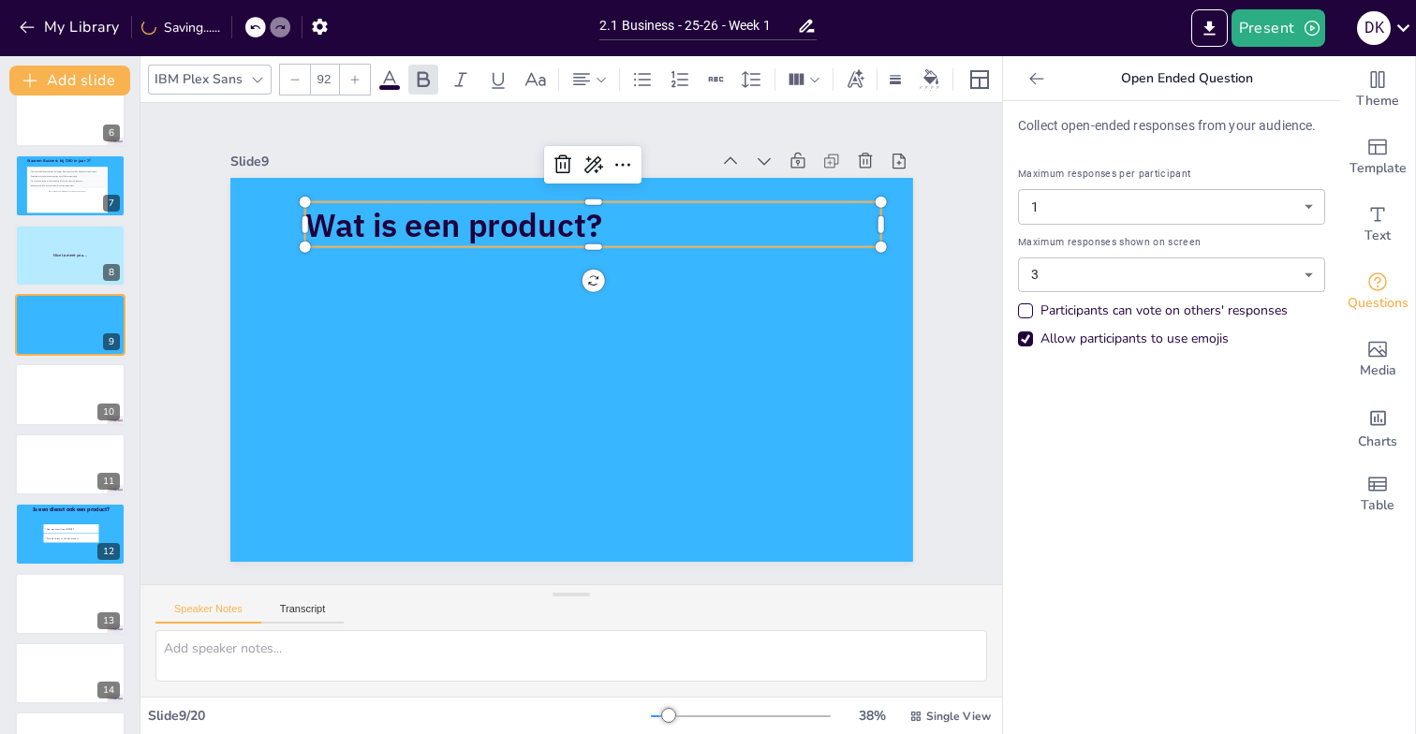
click at [349, 81] on icon at bounding box center [354, 79] width 11 height 11
click at [349, 79] on icon at bounding box center [354, 79] width 11 height 11
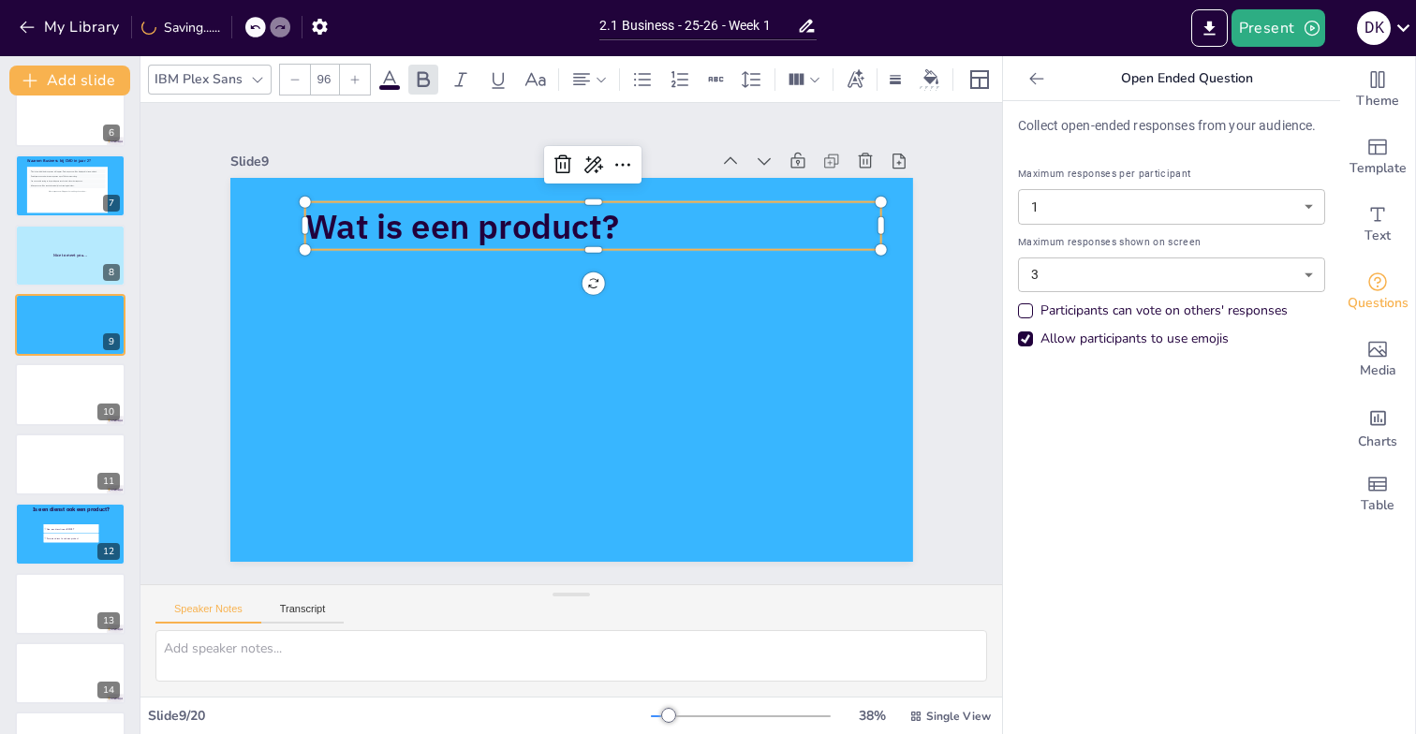
click at [349, 79] on icon at bounding box center [354, 79] width 11 height 11
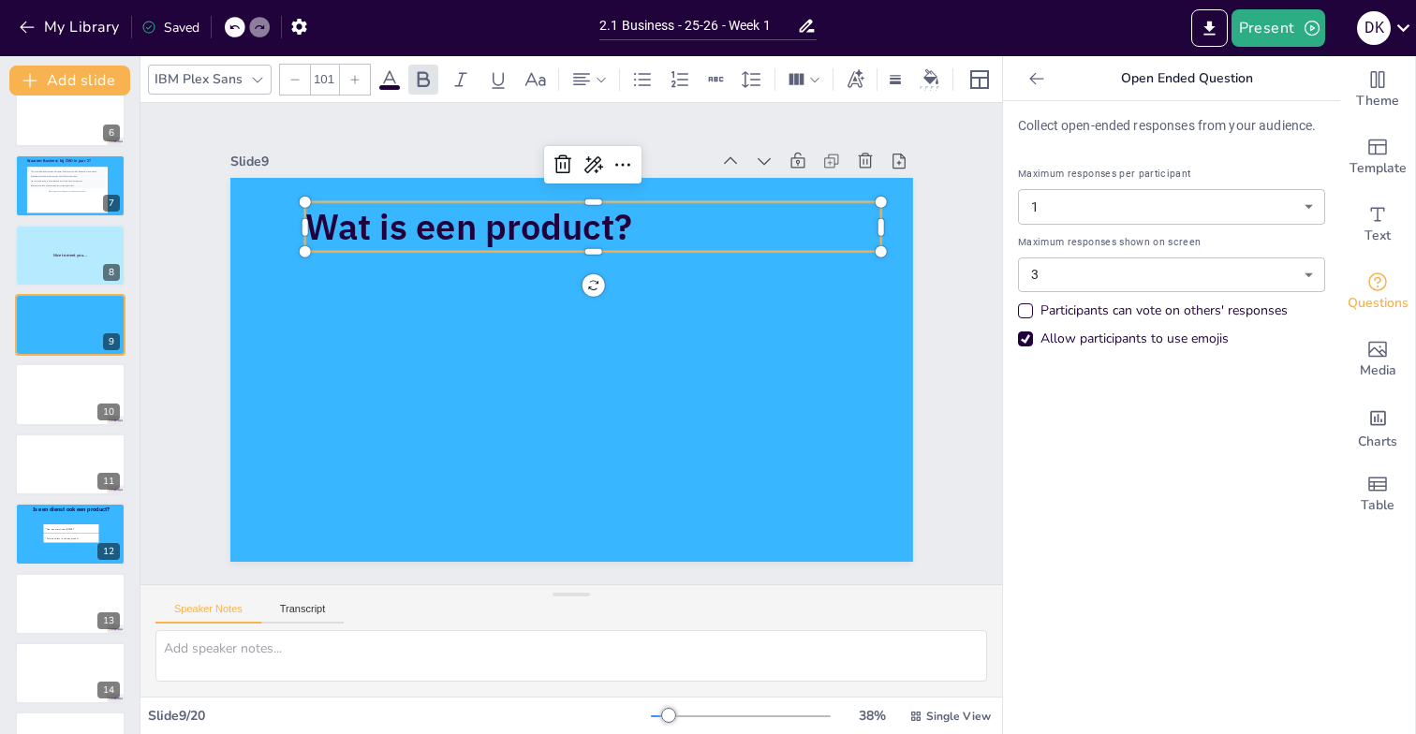
click at [349, 79] on icon at bounding box center [354, 79] width 11 height 11
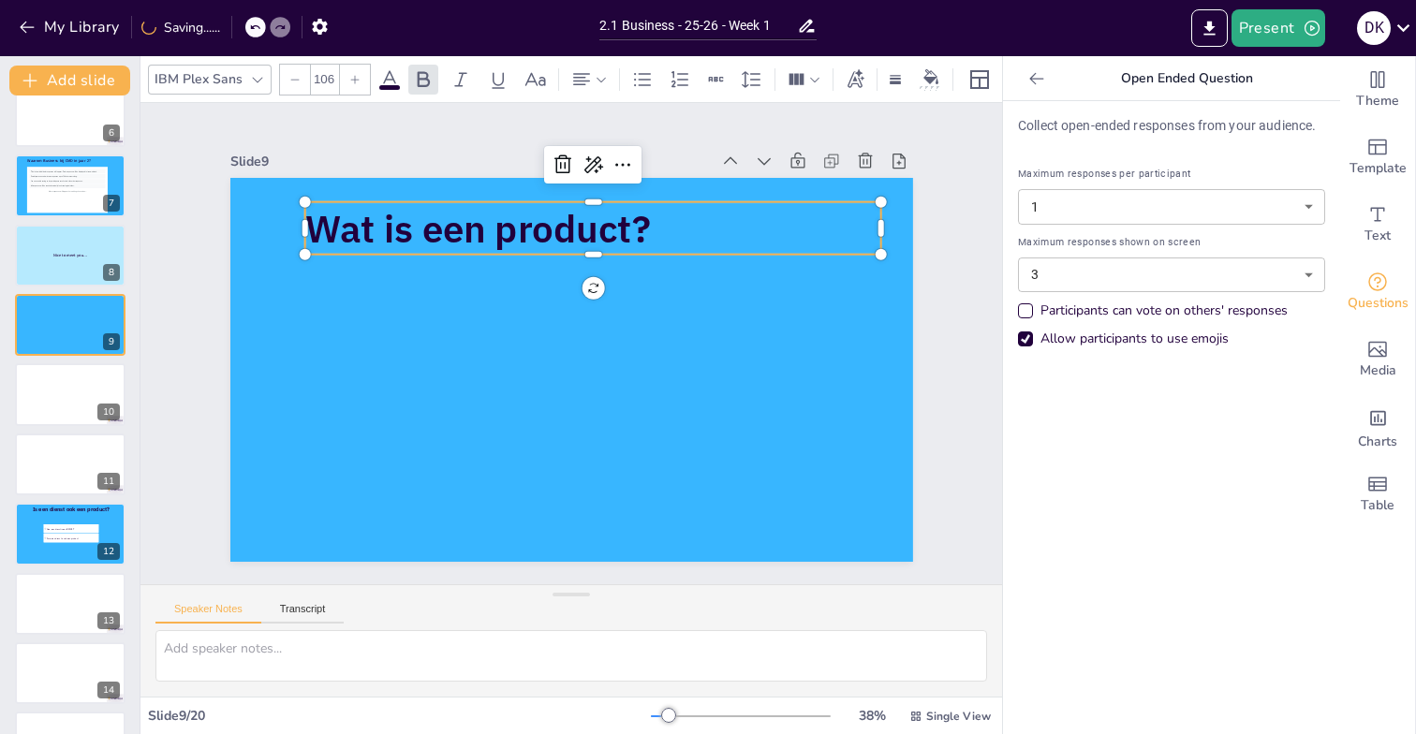
click at [325, 75] on input "106" at bounding box center [324, 80] width 26 height 30
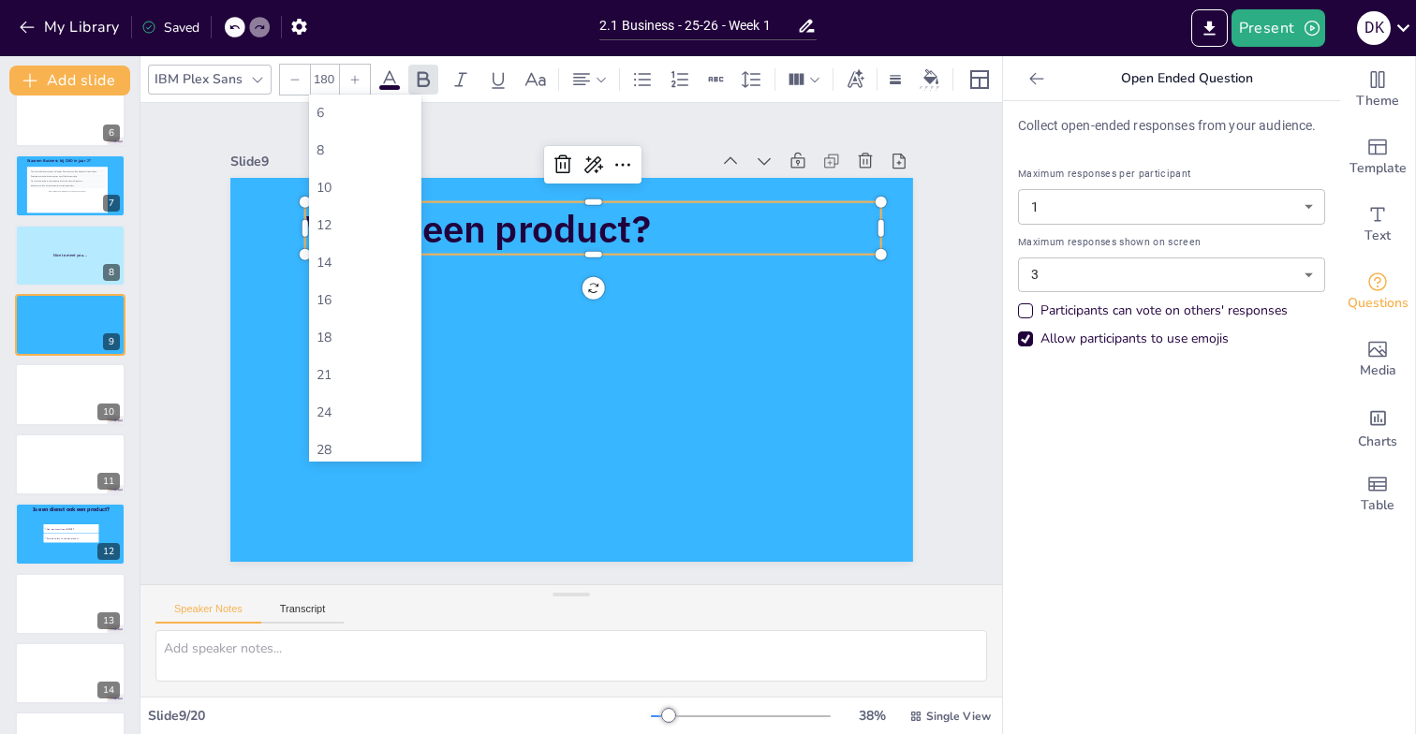
type input "106"
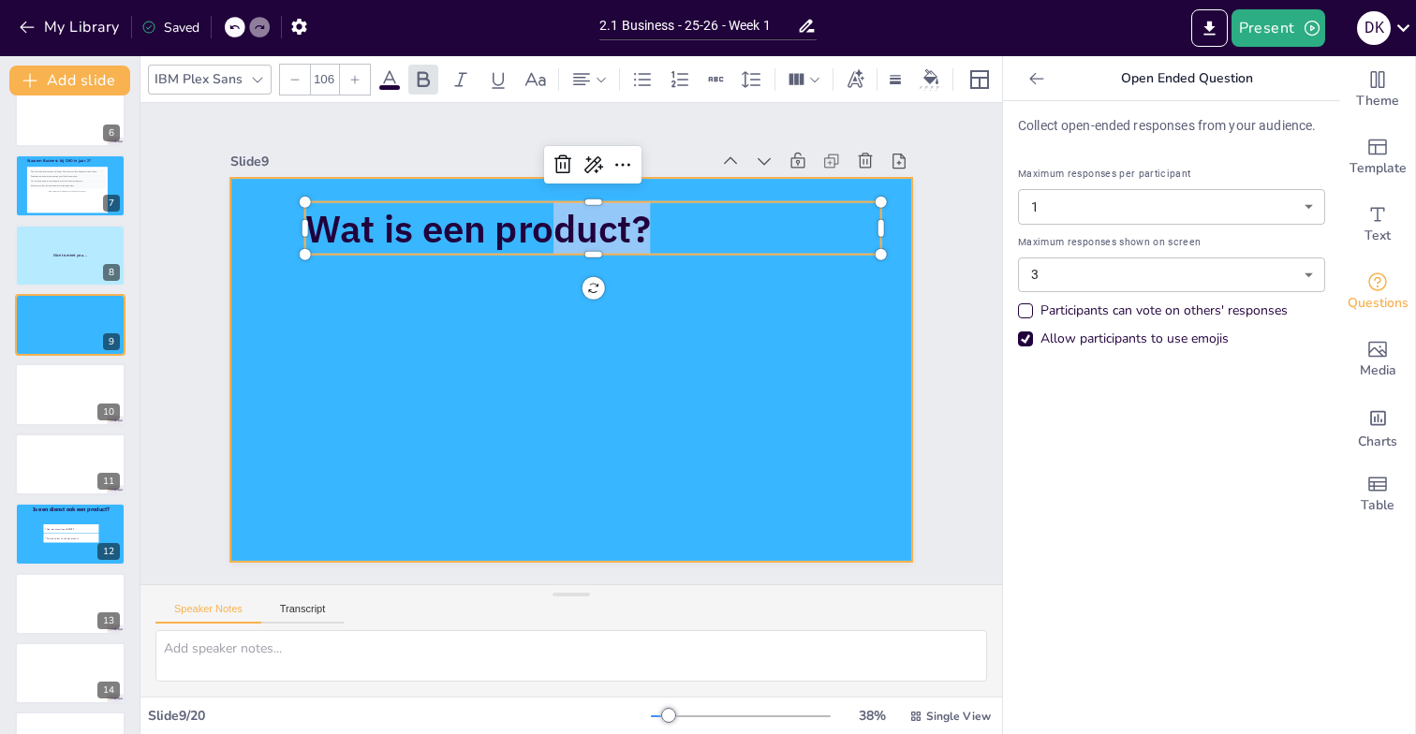
drag, startPoint x: 554, startPoint y: 254, endPoint x: 556, endPoint y: 322, distance: 68.4
click at [556, 322] on div "Wat is een product?" at bounding box center [571, 370] width 683 height 384
click at [501, 287] on div at bounding box center [571, 370] width 683 height 384
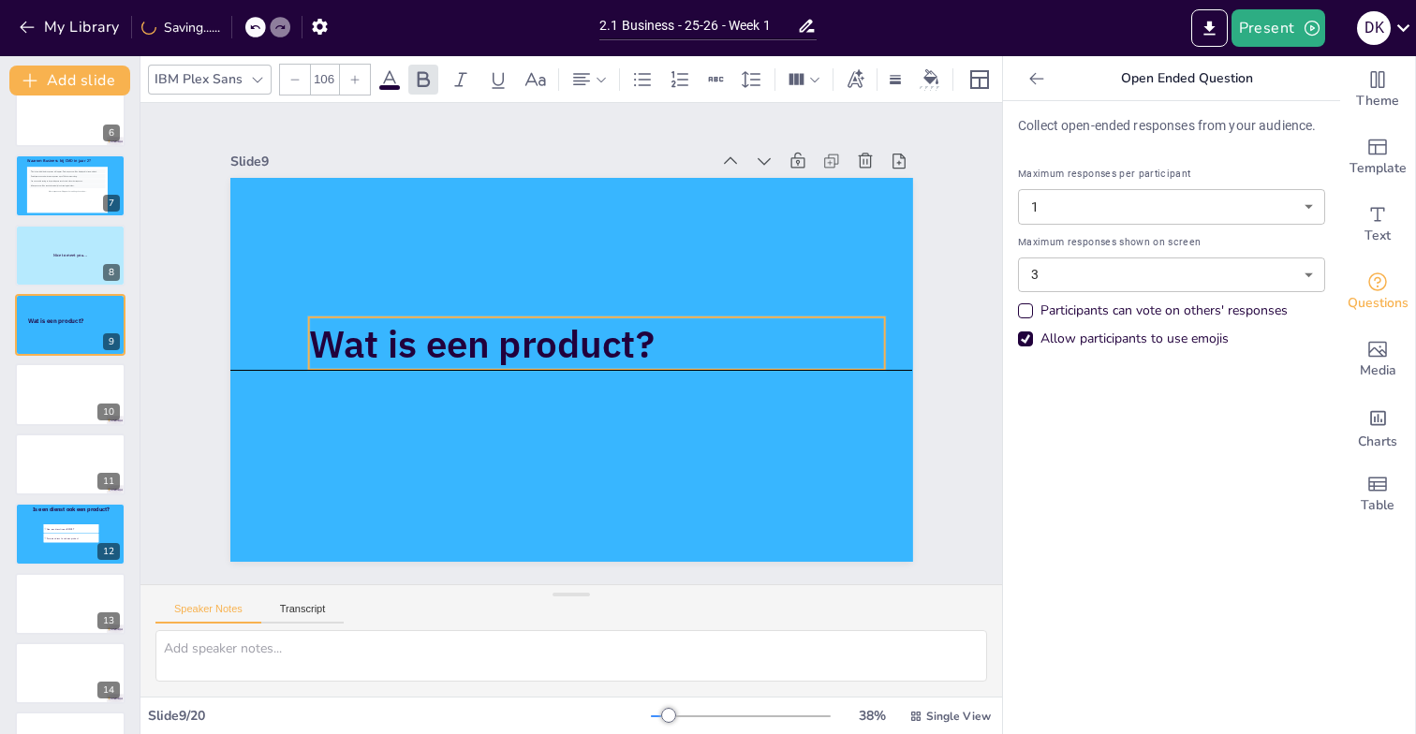
drag, startPoint x: 508, startPoint y: 222, endPoint x: 511, endPoint y: 330, distance: 107.8
click at [511, 330] on span "Wat is een product?" at bounding box center [481, 343] width 346 height 49
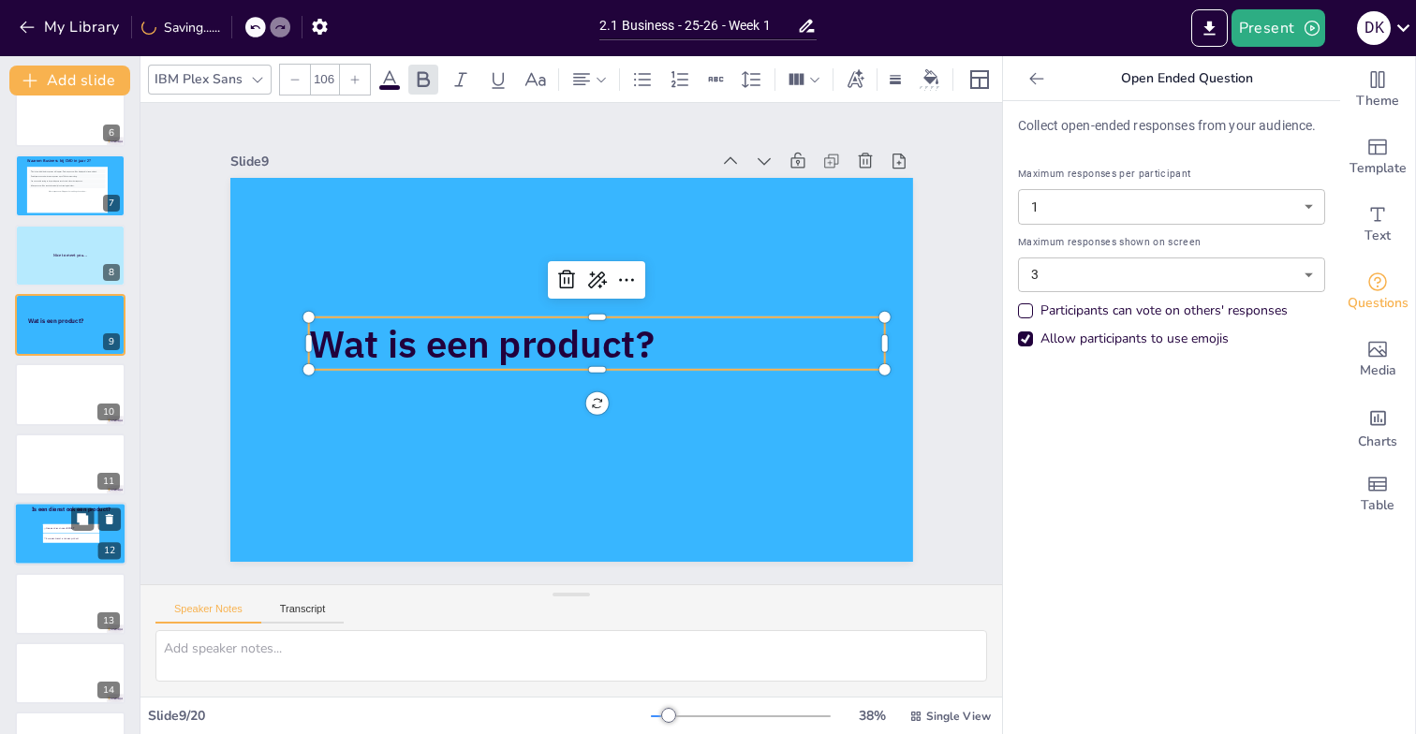
click at [60, 515] on div "Is een dienst ook een product?" at bounding box center [71, 514] width 109 height 16
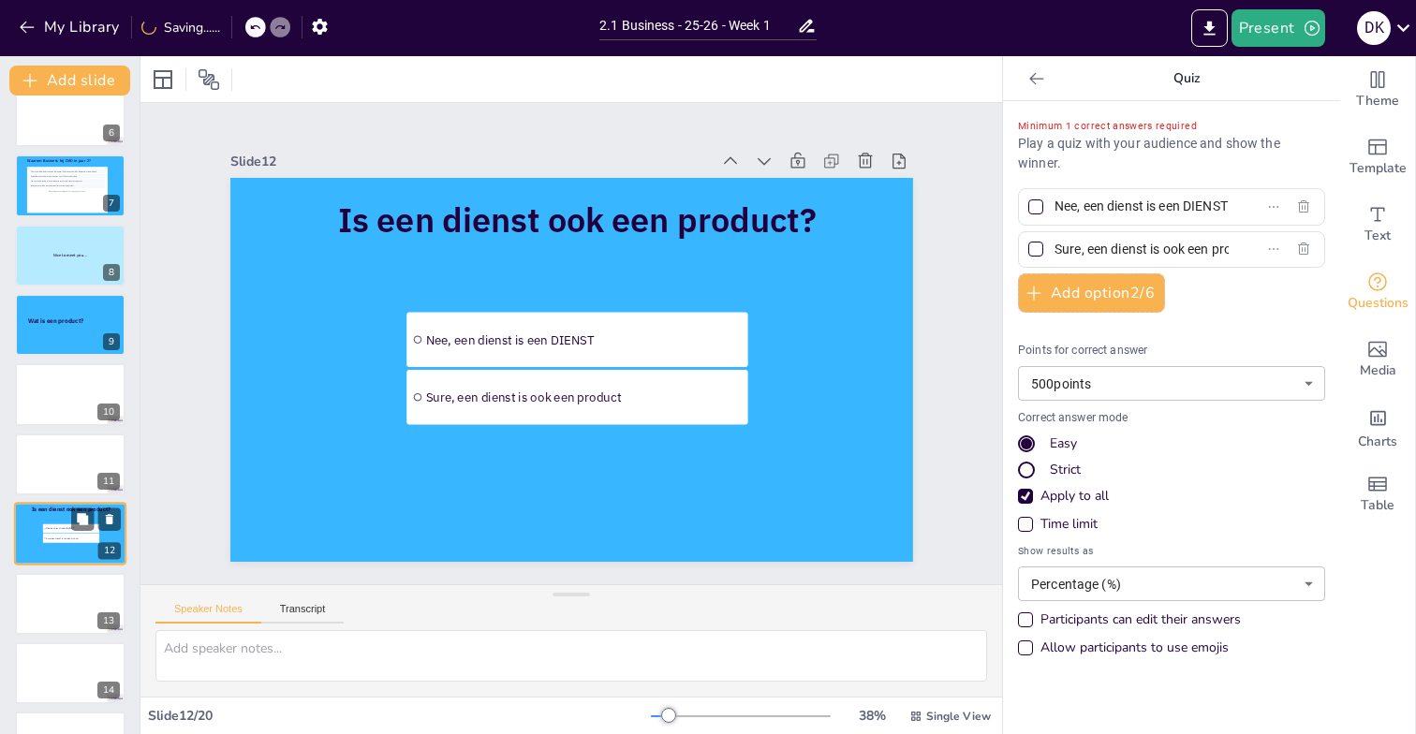
scroll to position [493, 0]
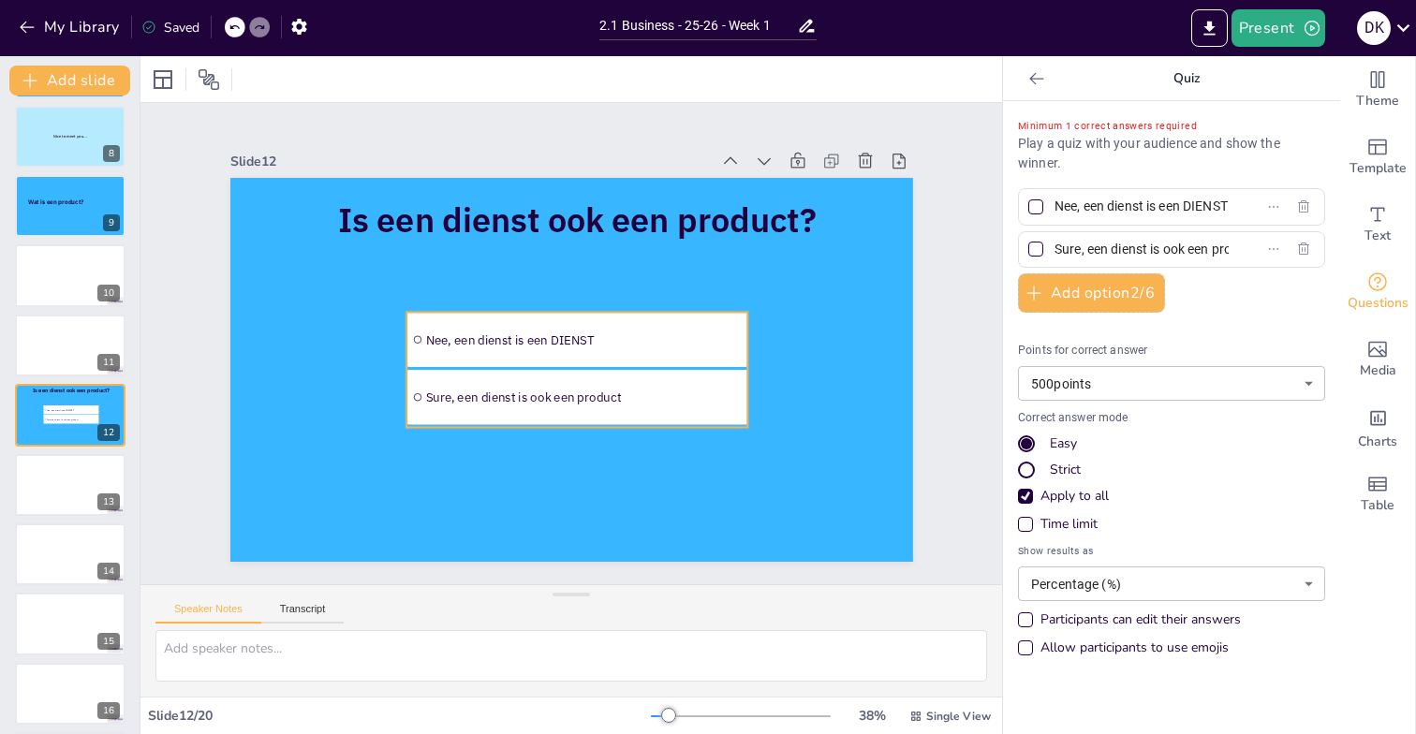
click at [484, 332] on span "Nee, een dienst is een DIENST" at bounding box center [583, 340] width 317 height 16
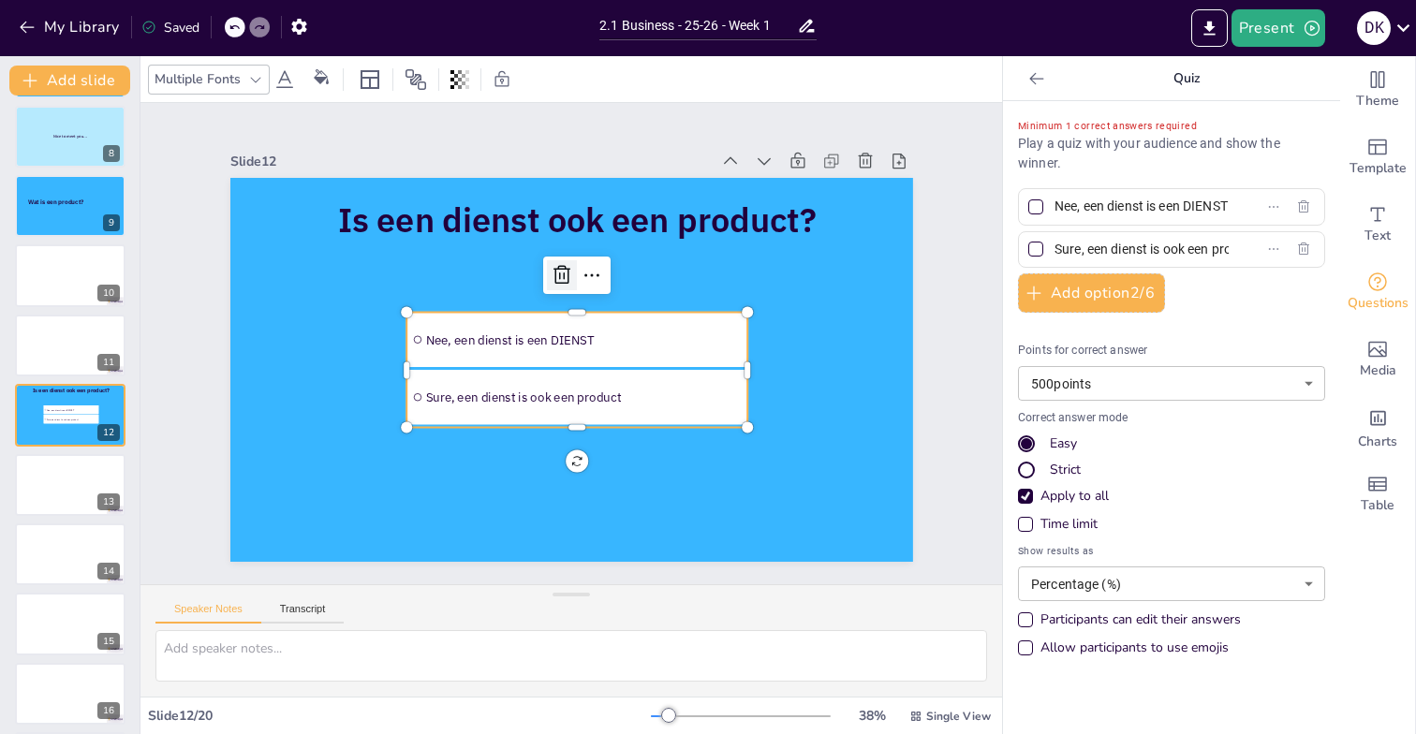
click at [564, 273] on icon at bounding box center [561, 274] width 17 height 19
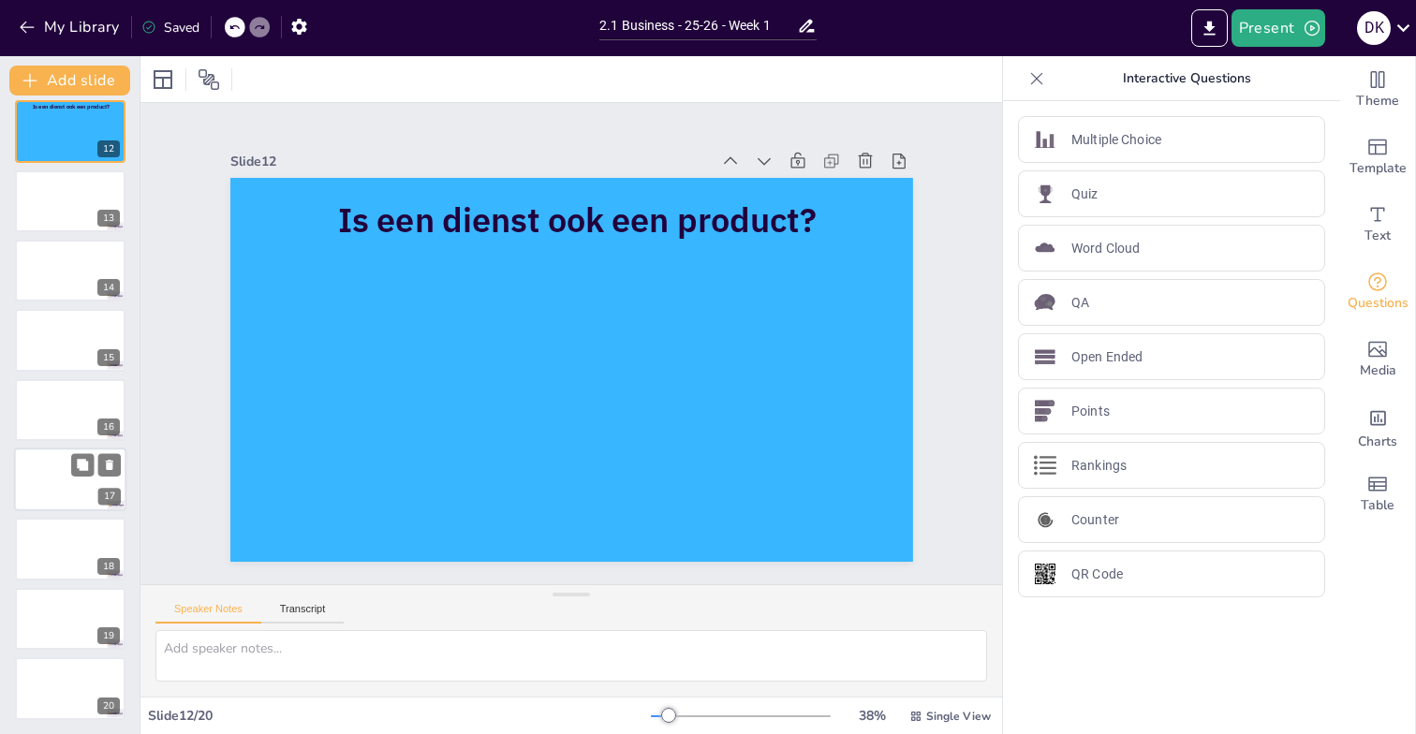
scroll to position [0, 0]
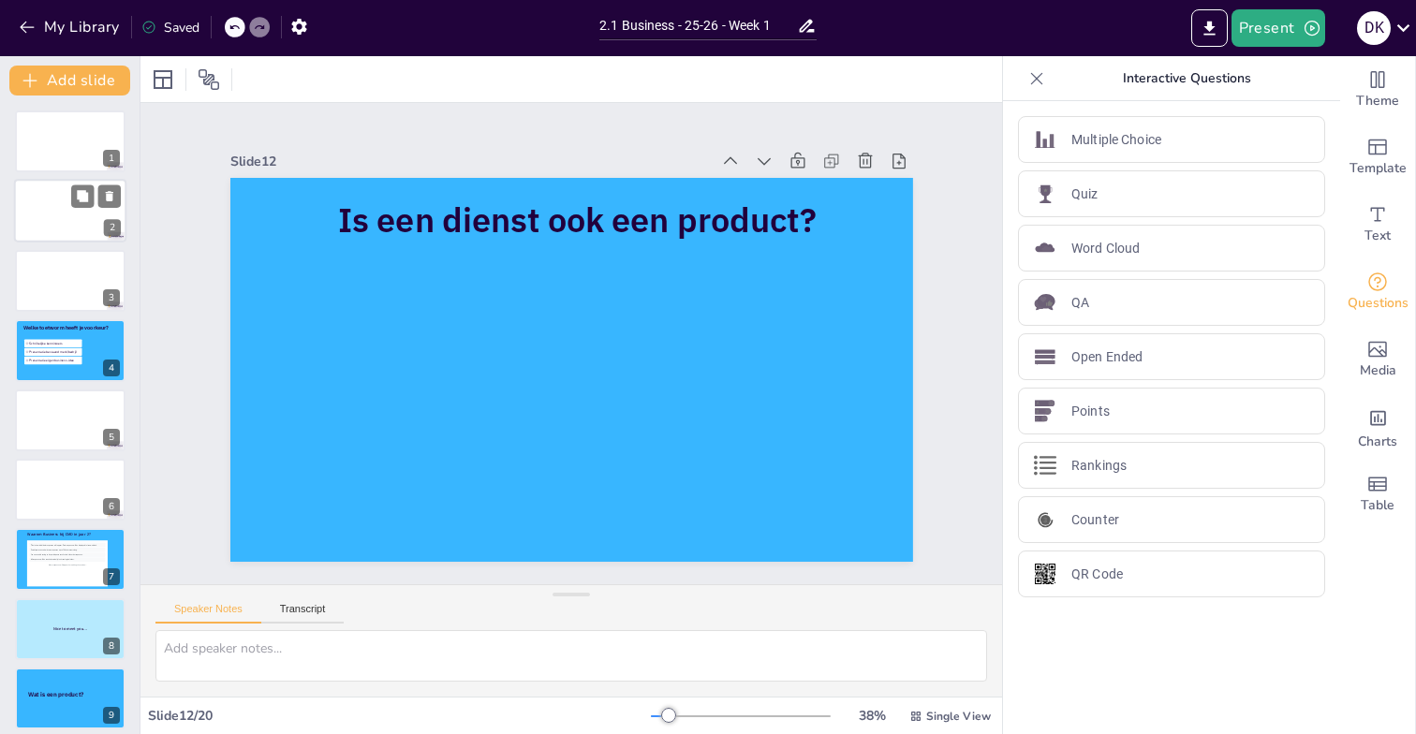
click at [44, 208] on div at bounding box center [70, 212] width 112 height 64
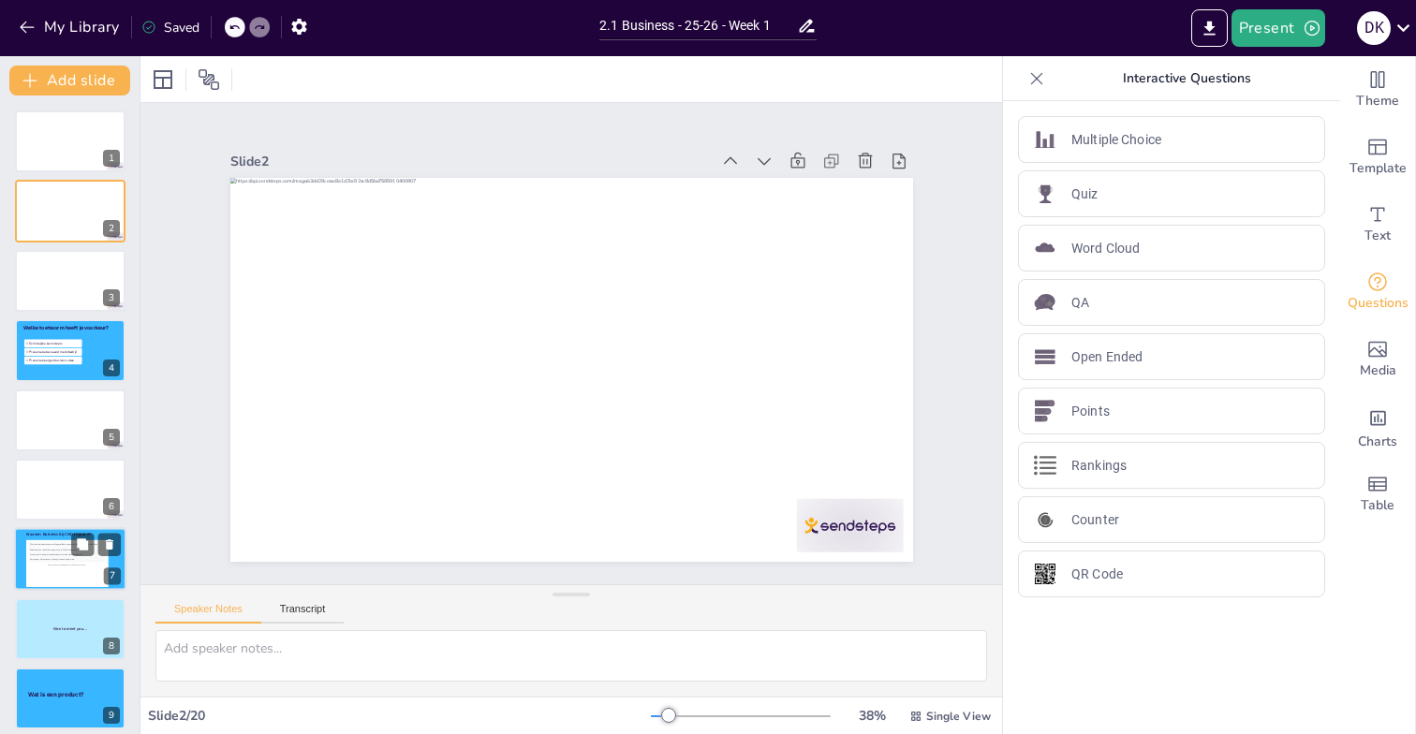
click at [48, 551] on div "Participants can submit text responses up to 200 characters long." at bounding box center [67, 550] width 77 height 5
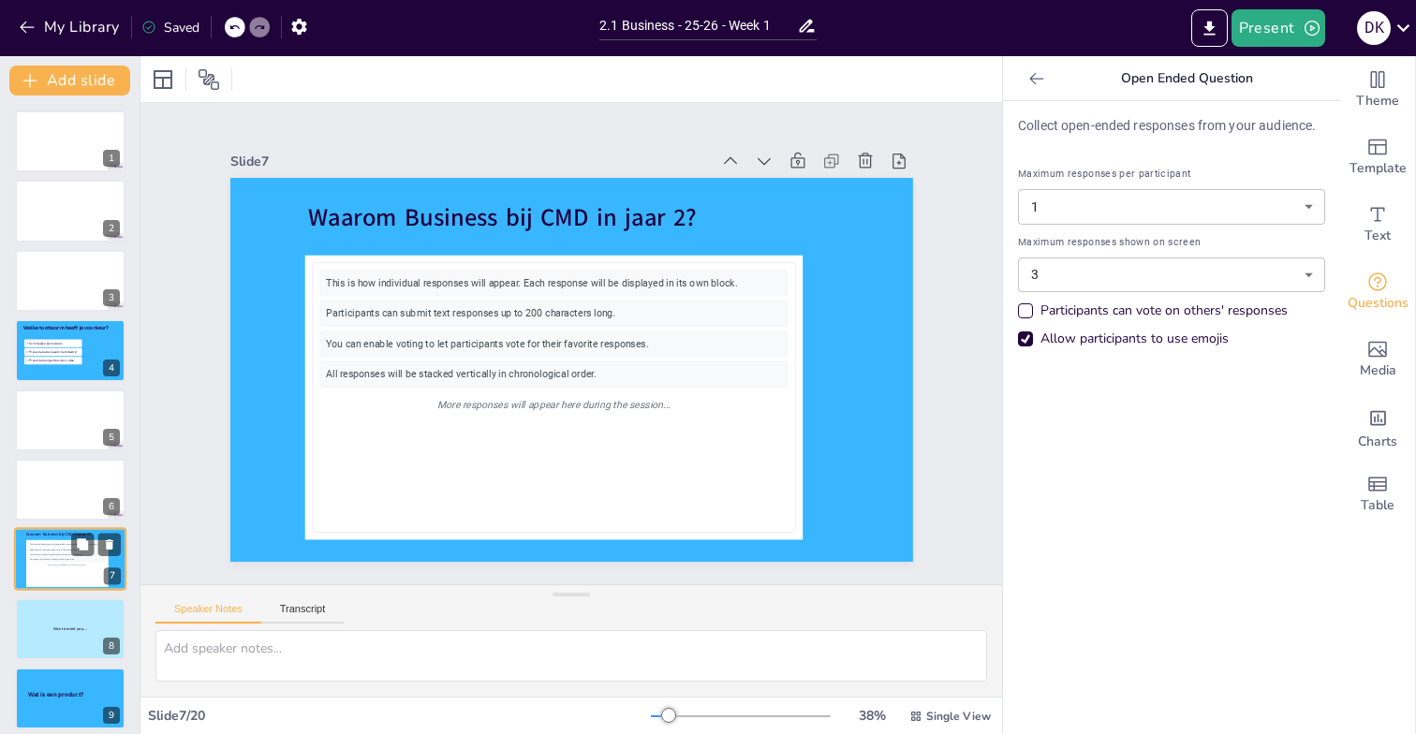
scroll to position [144, 0]
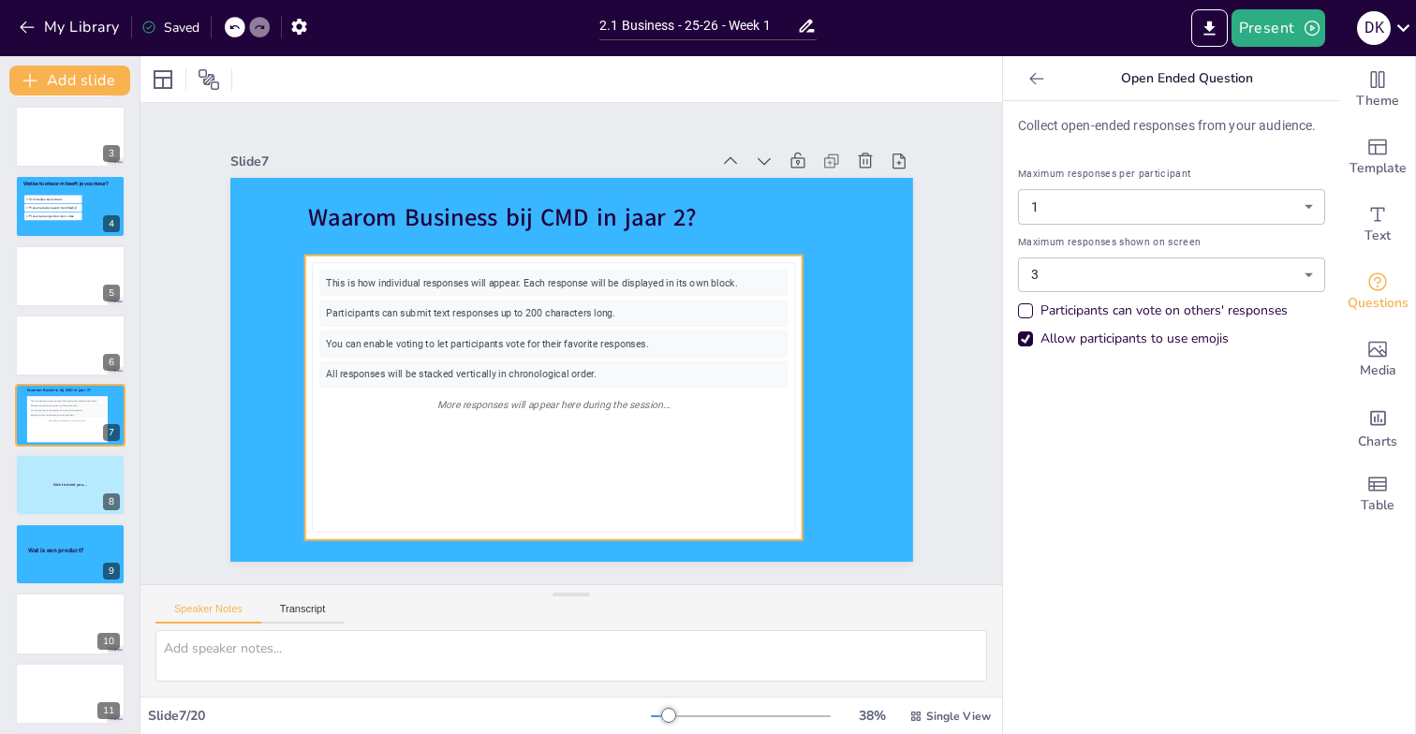
click at [467, 296] on div "This is how individual responses will appear. Each response will be displayed i…" at bounding box center [553, 284] width 468 height 26
click at [205, 286] on div "Slide 1 Slide 2 Slide 3 Slide 4 Welke toetsvorm heeft je voorkeur? Schriftelijk…" at bounding box center [572, 343] width 788 height 436
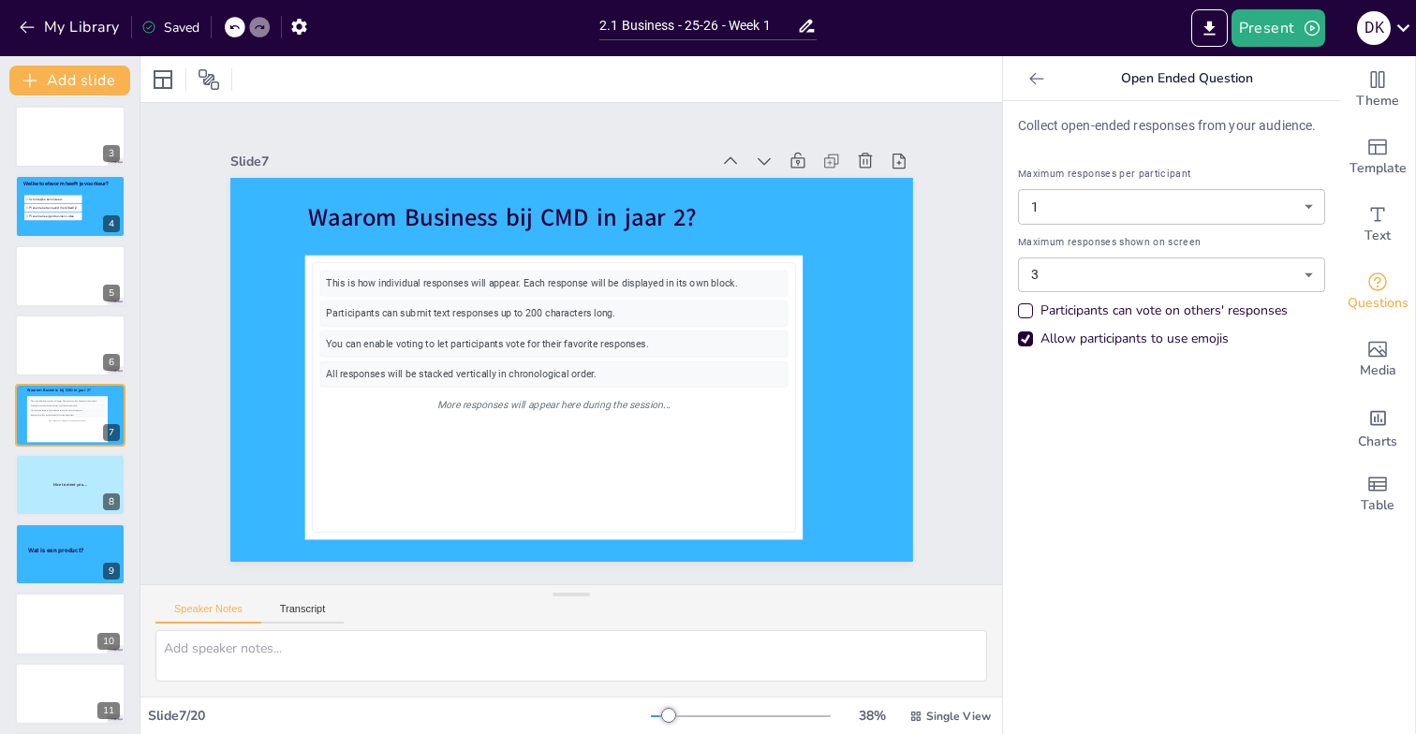
click at [176, 285] on div "Slide 1 Slide 2 Slide 3 Slide 4 Welke toetsvorm heeft je voorkeur? Schriftelijk…" at bounding box center [571, 343] width 862 height 481
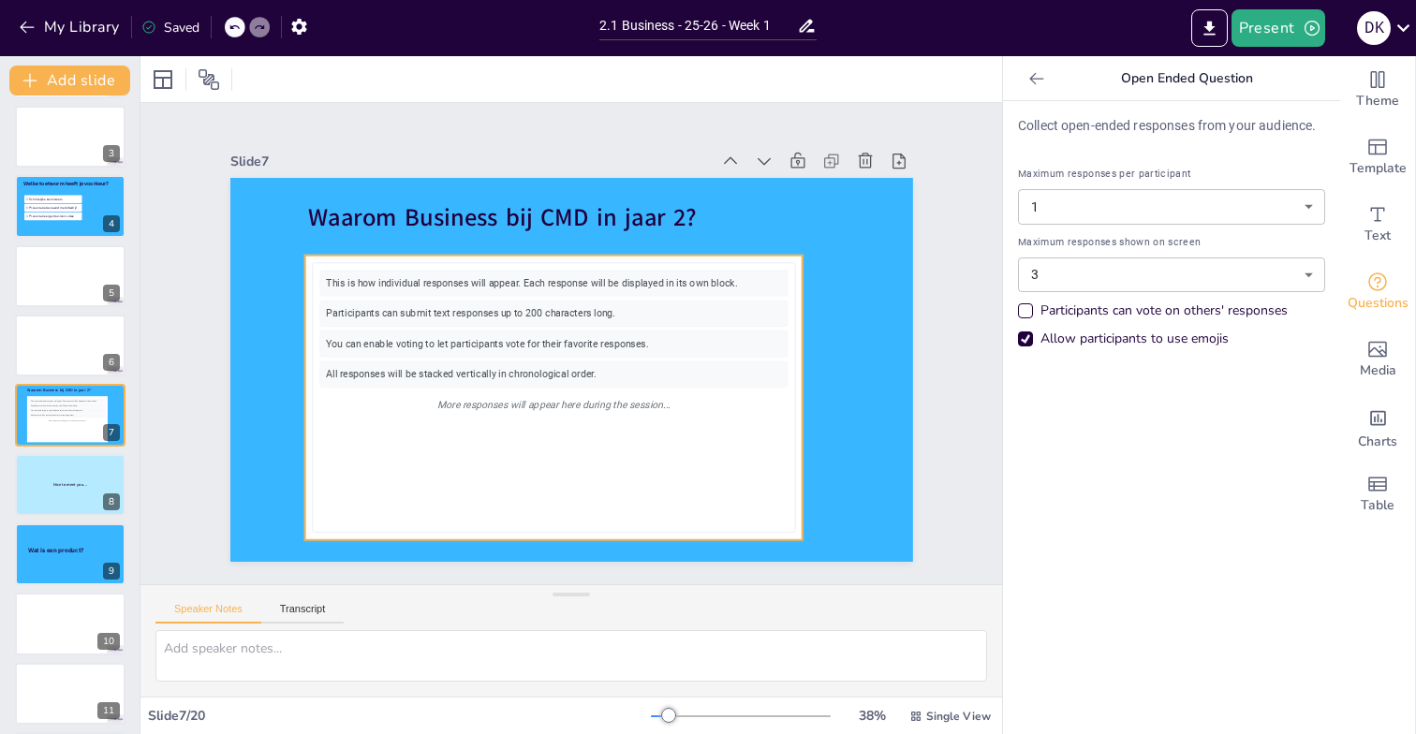
click at [407, 400] on div "More responses will appear here during the session..." at bounding box center [553, 404] width 468 height 26
click at [178, 301] on div "Slide 1 Slide 2 Slide 3 Slide 4 Welke toetsvorm heeft je voorkeur? Schriftelijk…" at bounding box center [572, 343] width 788 height 436
click at [417, 315] on div "Participants can submit text responses up to 200 characters long." at bounding box center [553, 314] width 468 height 26
click at [538, 214] on icon at bounding box center [538, 218] width 22 height 22
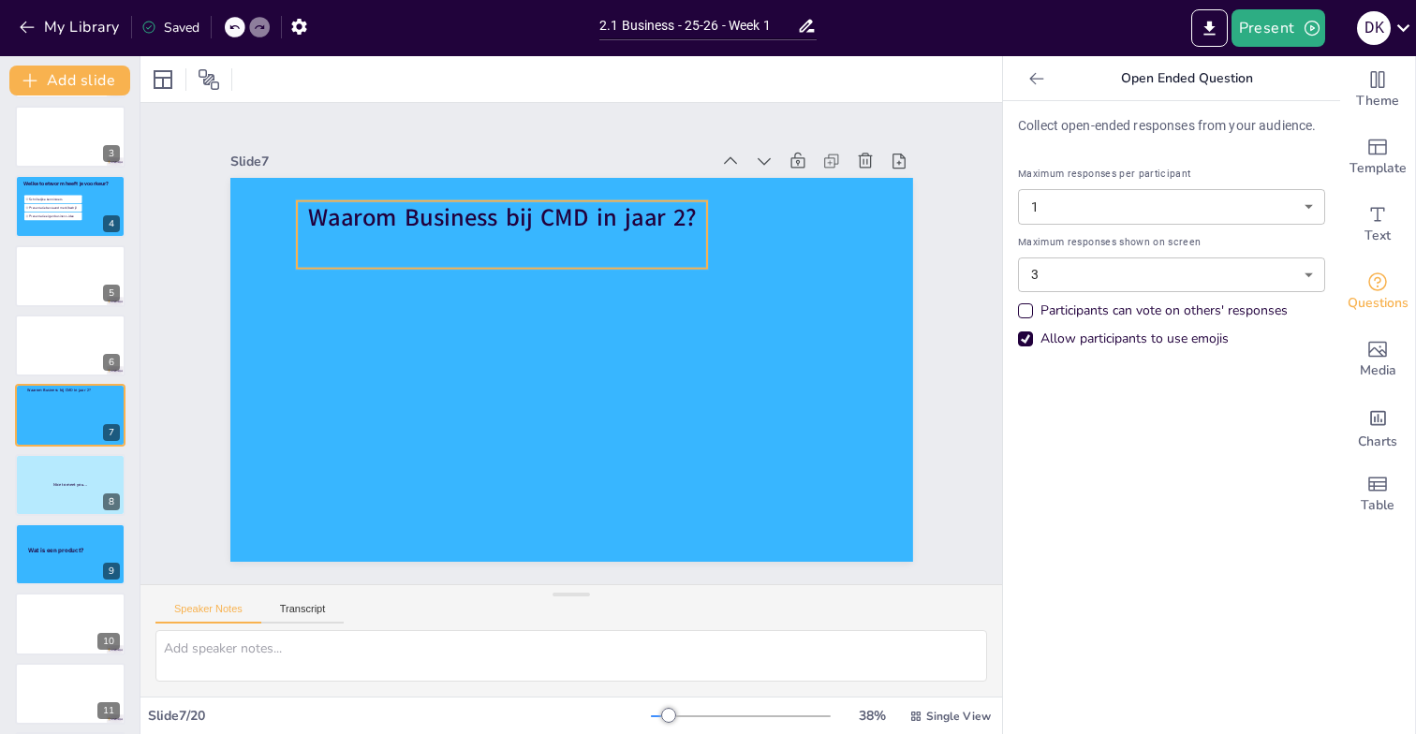
click at [493, 221] on span "Waarom Business bij CMD in jaar 2?" at bounding box center [501, 217] width 389 height 33
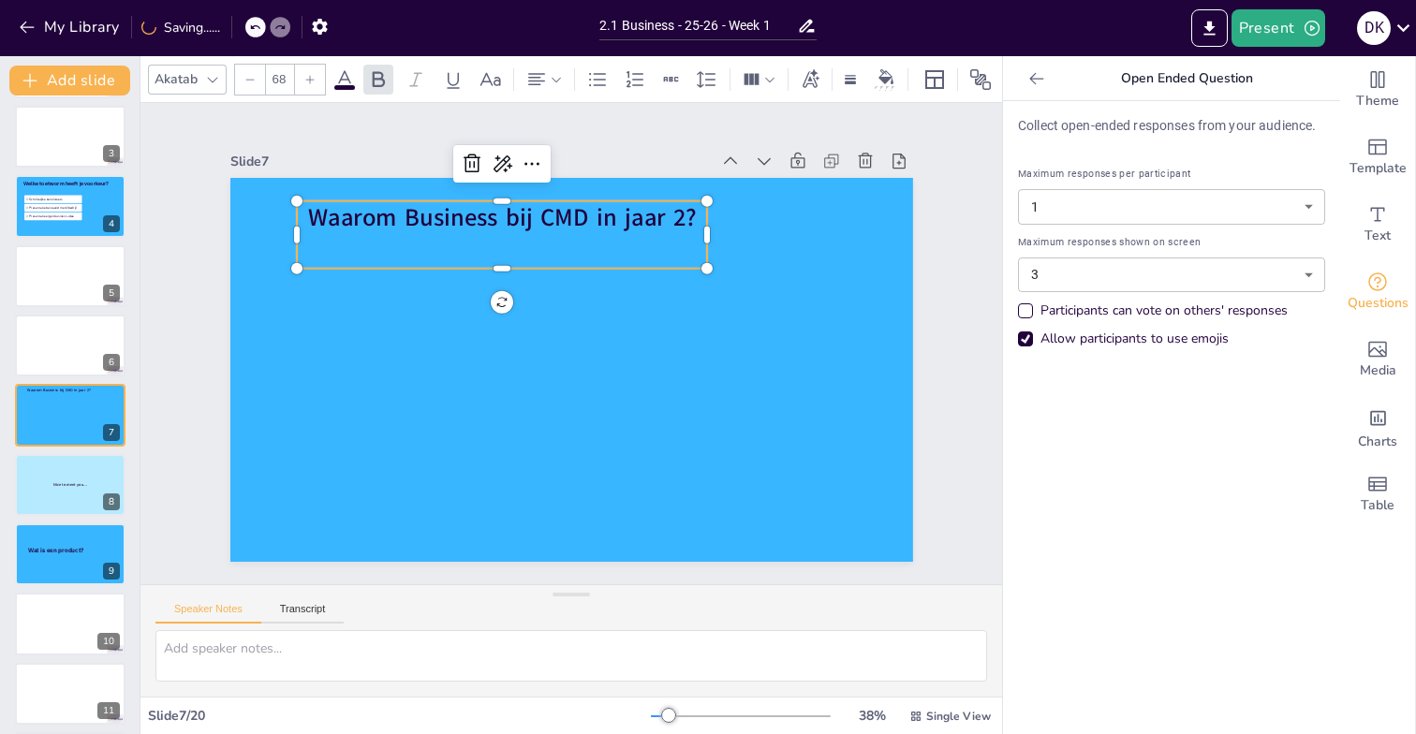
click at [308, 77] on icon at bounding box center [309, 79] width 11 height 11
click at [287, 79] on input "69" at bounding box center [279, 80] width 26 height 30
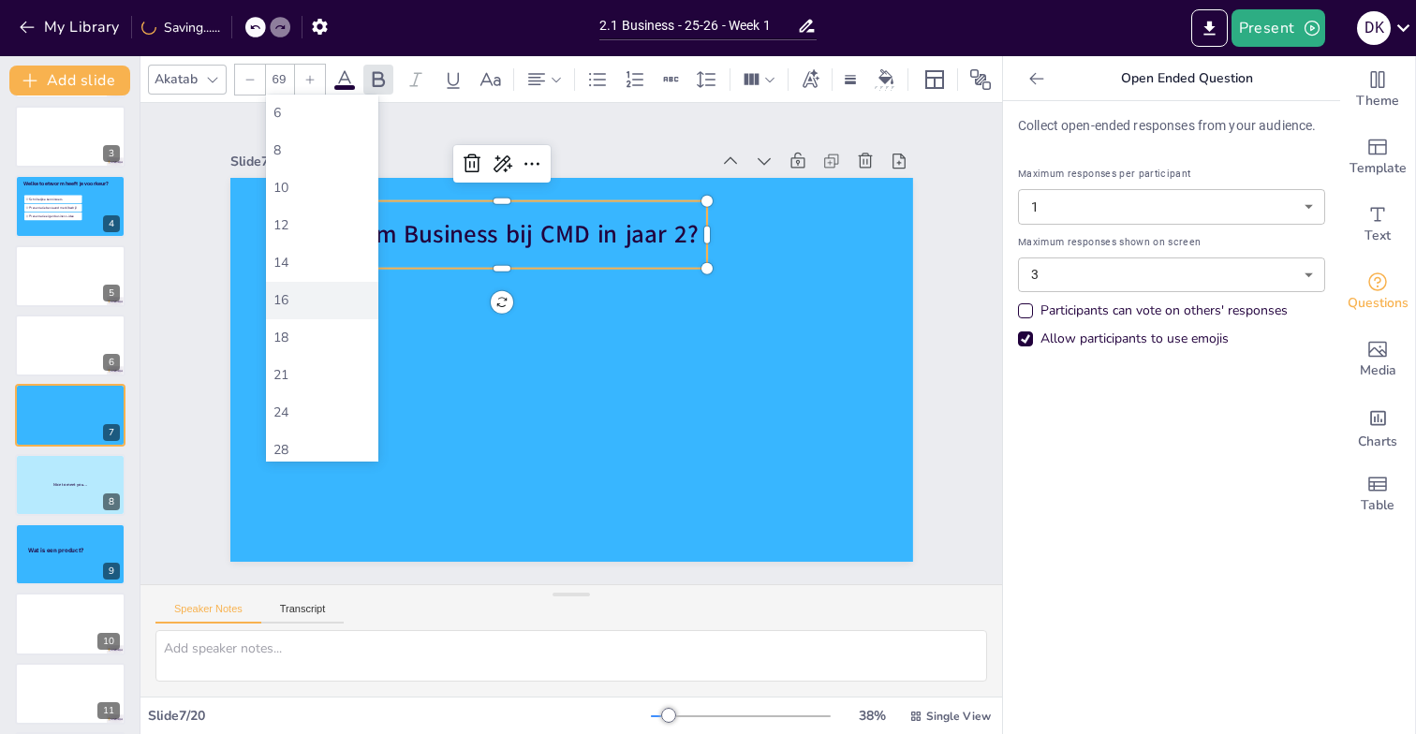
scroll to position [494, 0]
click at [306, 442] on div "144" at bounding box center [321, 443] width 97 height 18
type input "144"
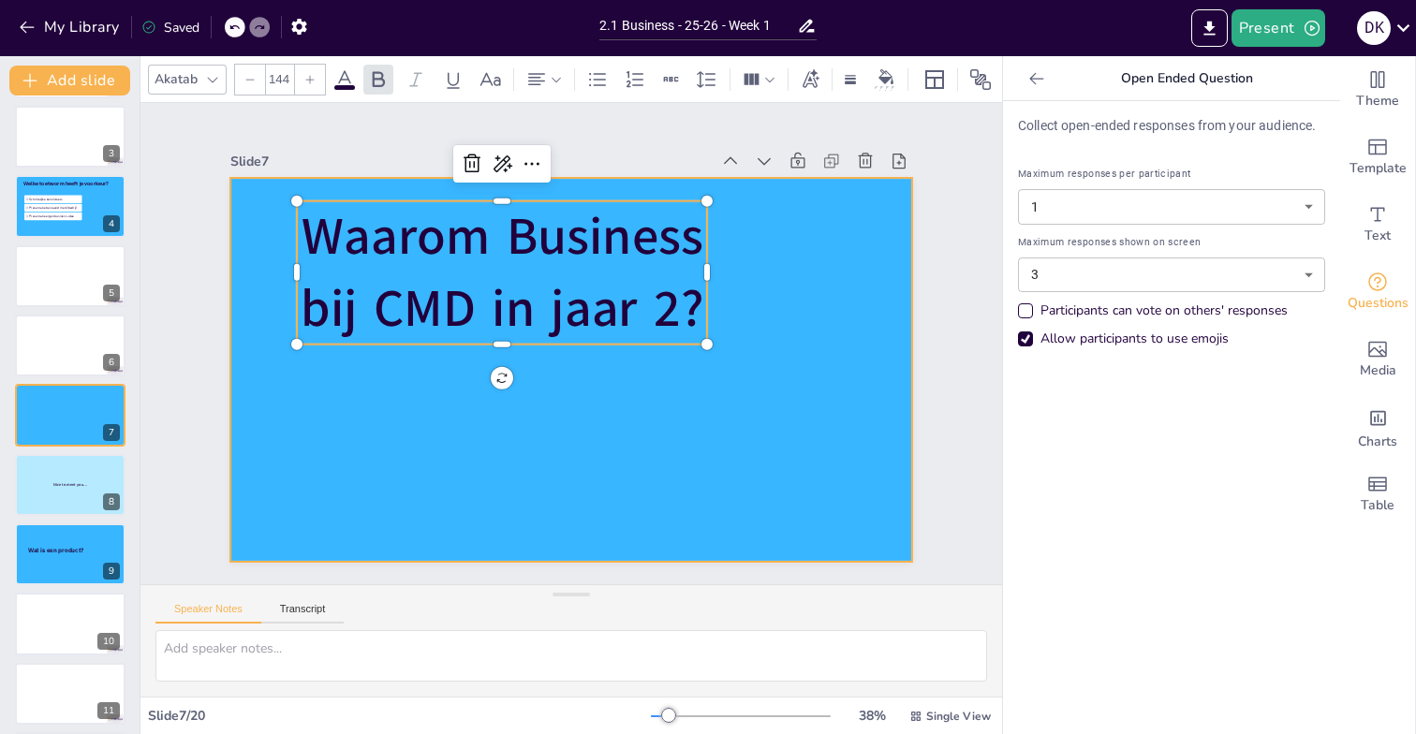
click at [590, 376] on div at bounding box center [571, 370] width 683 height 384
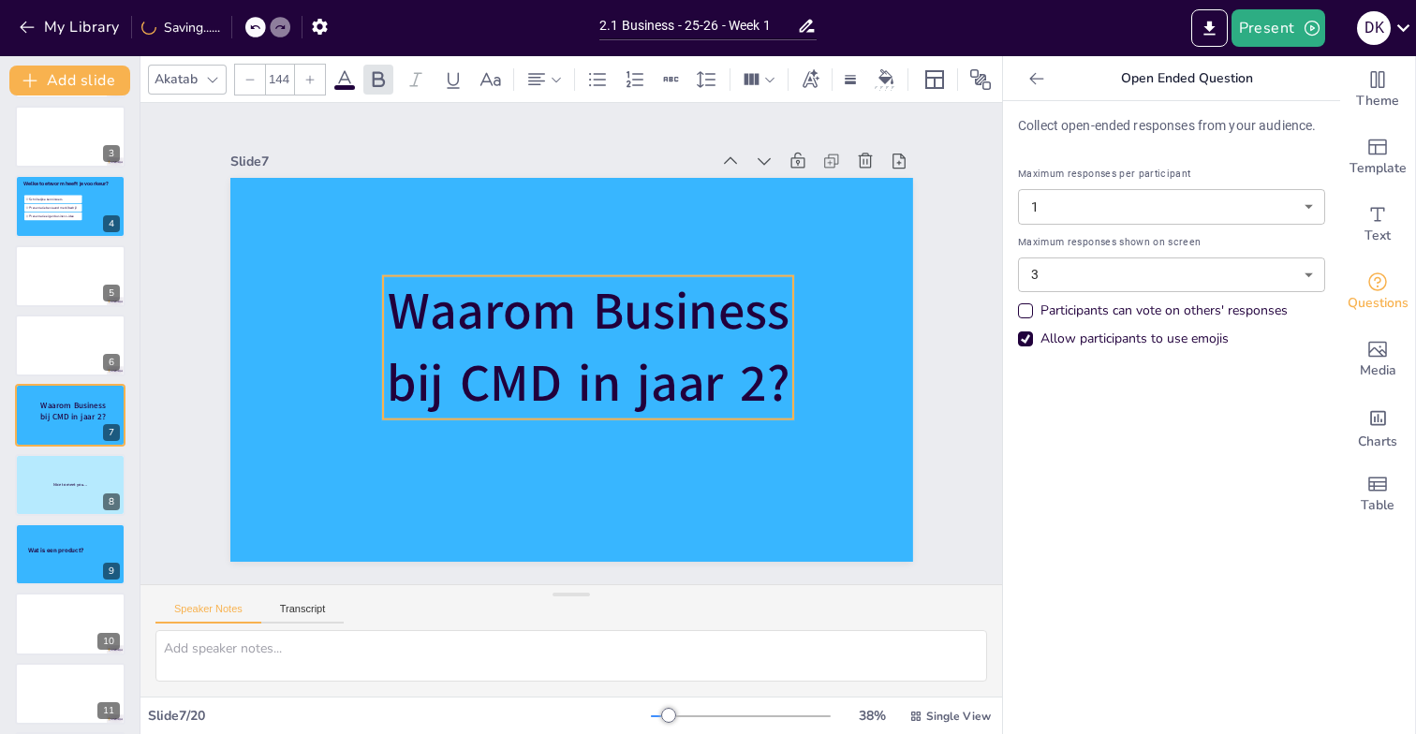
drag, startPoint x: 550, startPoint y: 271, endPoint x: 636, endPoint y: 346, distance: 114.2
click at [636, 346] on span "Waarom Business bij CMD in jaar 2?" at bounding box center [588, 346] width 403 height 141
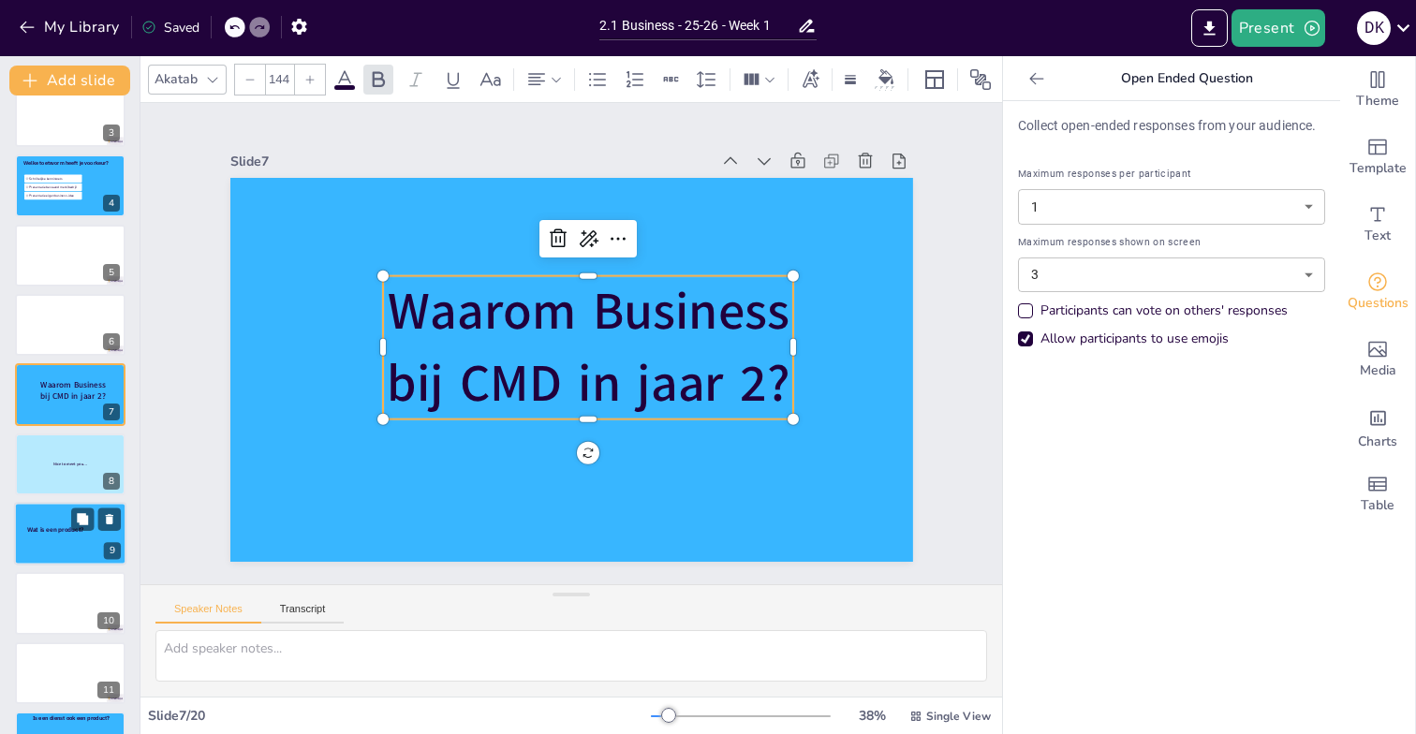
click at [57, 522] on div at bounding box center [70, 534] width 112 height 64
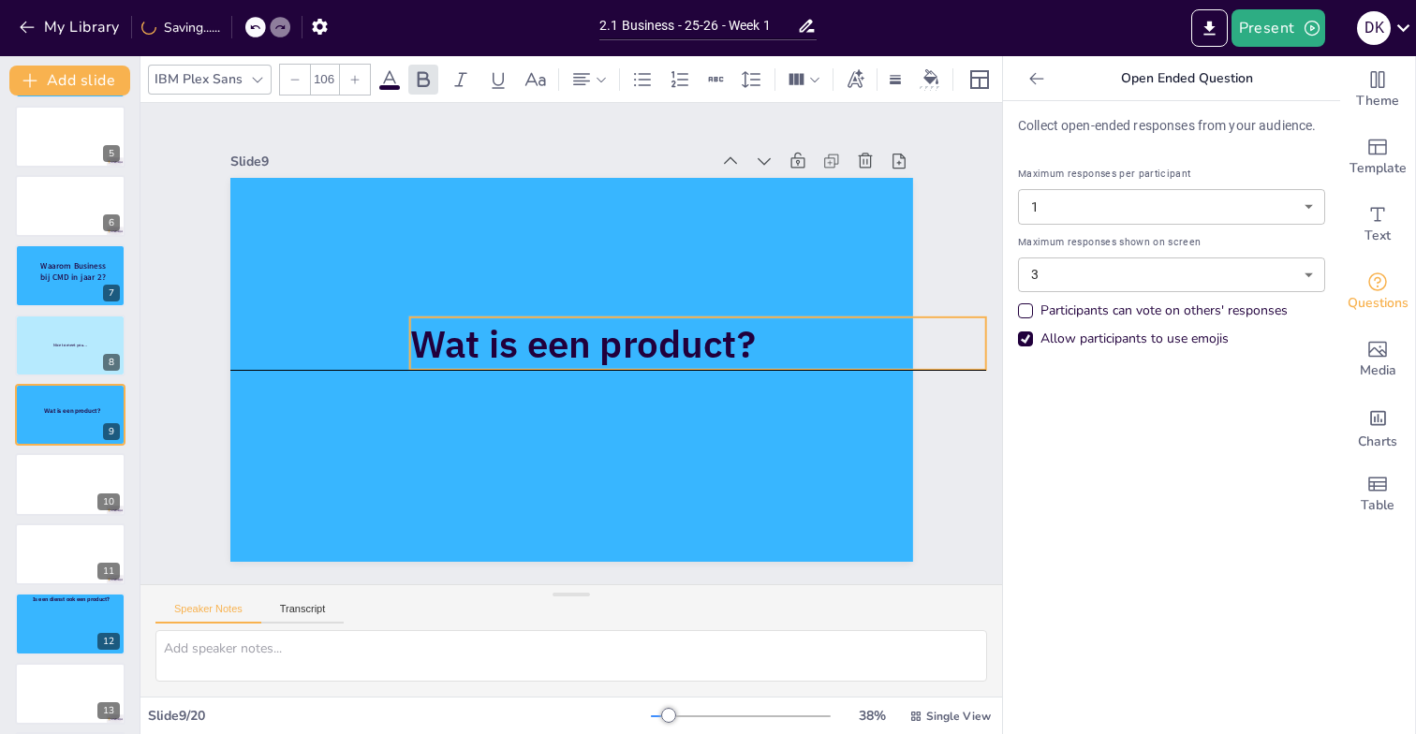
drag, startPoint x: 430, startPoint y: 347, endPoint x: 531, endPoint y: 347, distance: 101.1
click at [531, 347] on span "Wat is een product?" at bounding box center [582, 343] width 346 height 49
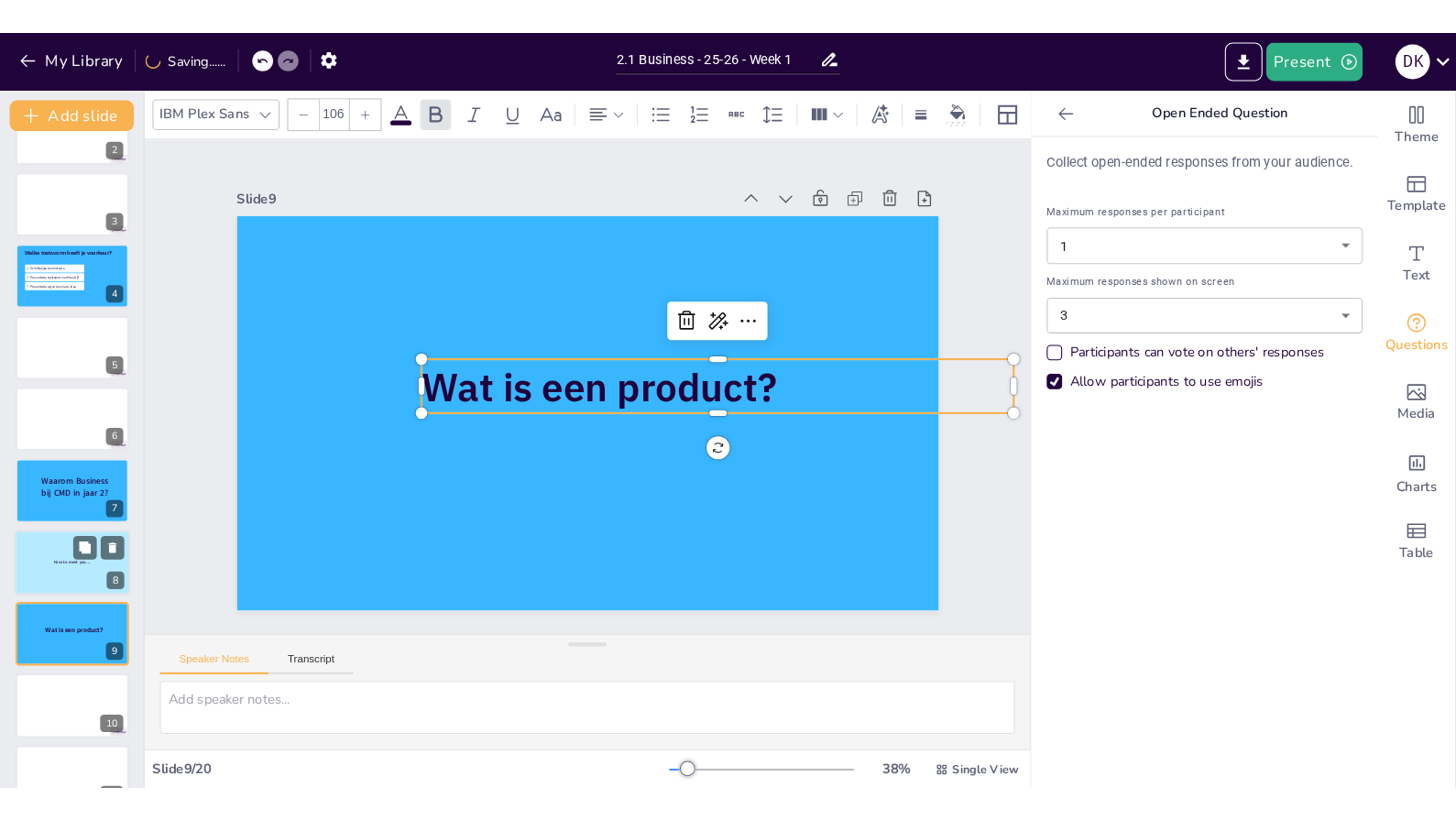
scroll to position [0, 0]
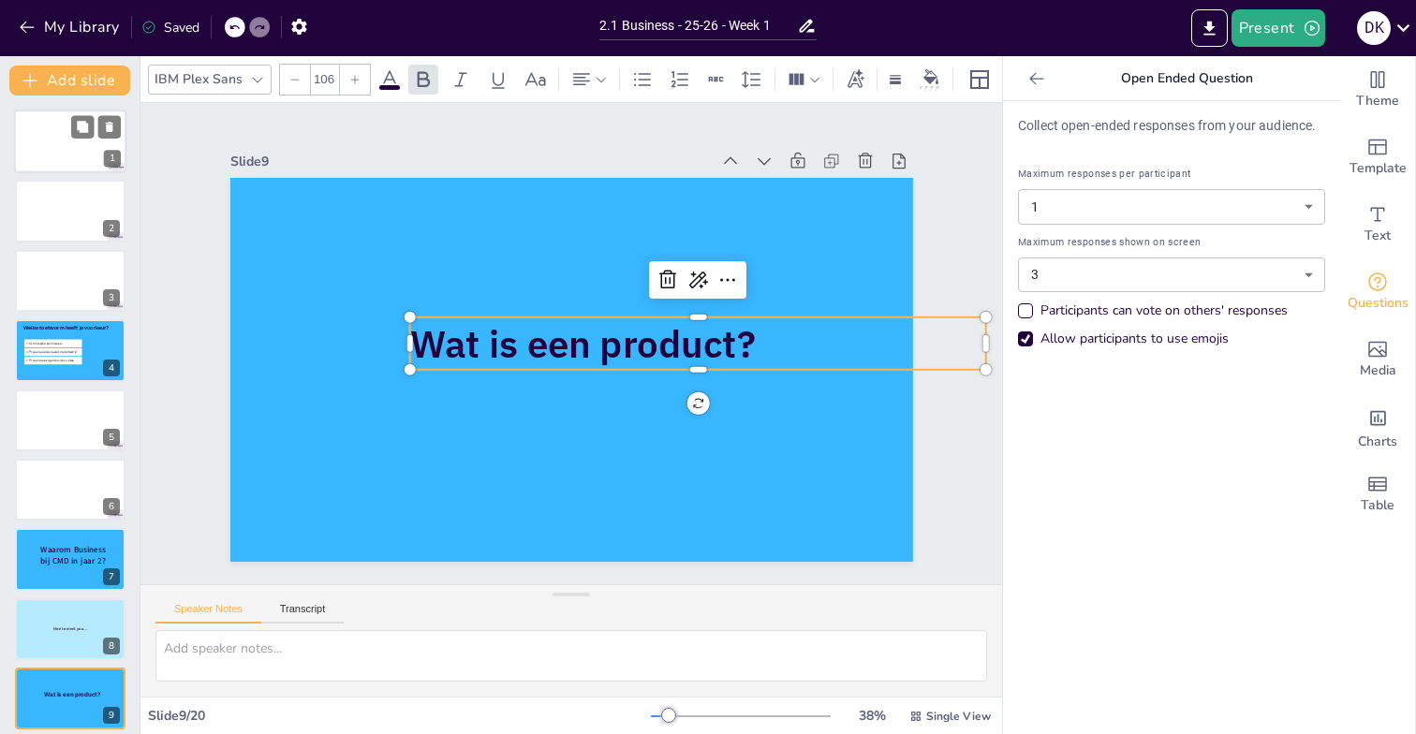
click at [51, 130] on div at bounding box center [70, 142] width 112 height 64
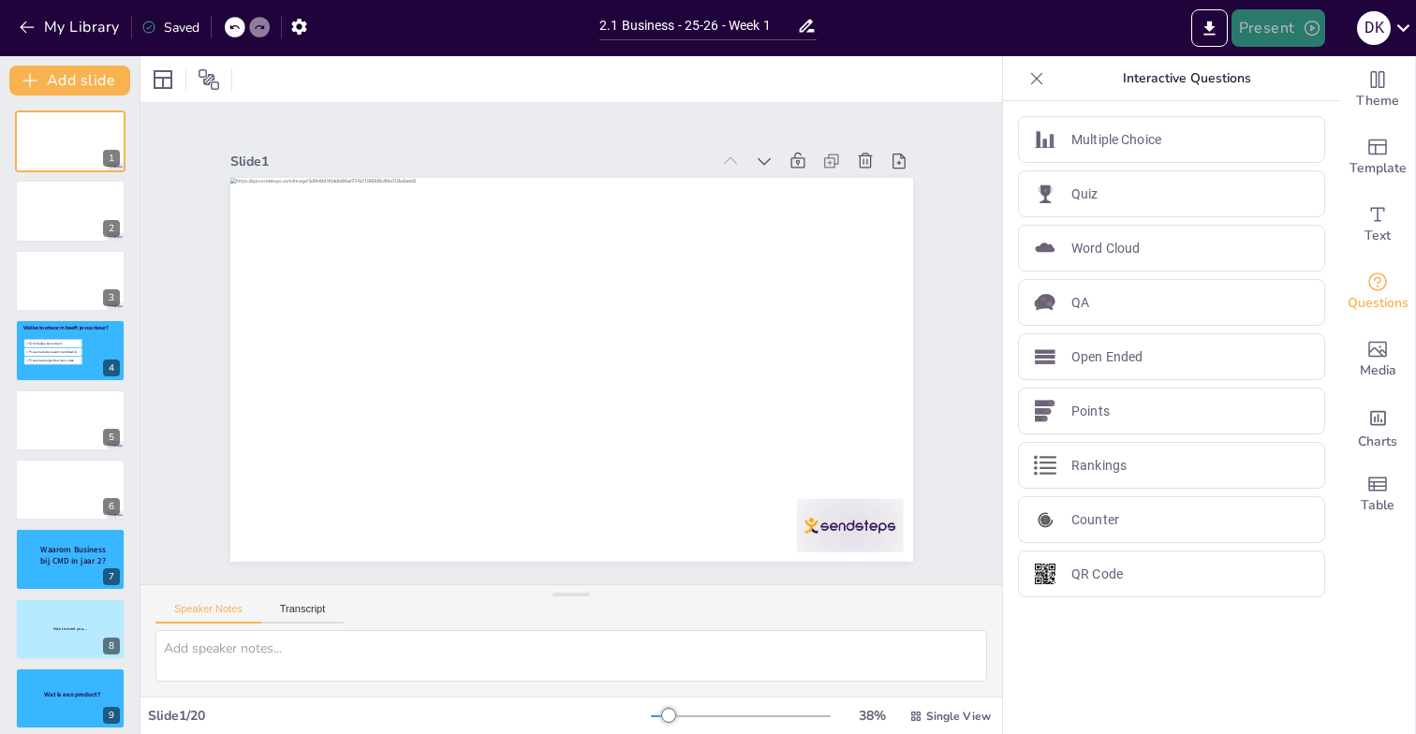
click at [1256, 21] on button "Present" at bounding box center [1279, 27] width 94 height 37
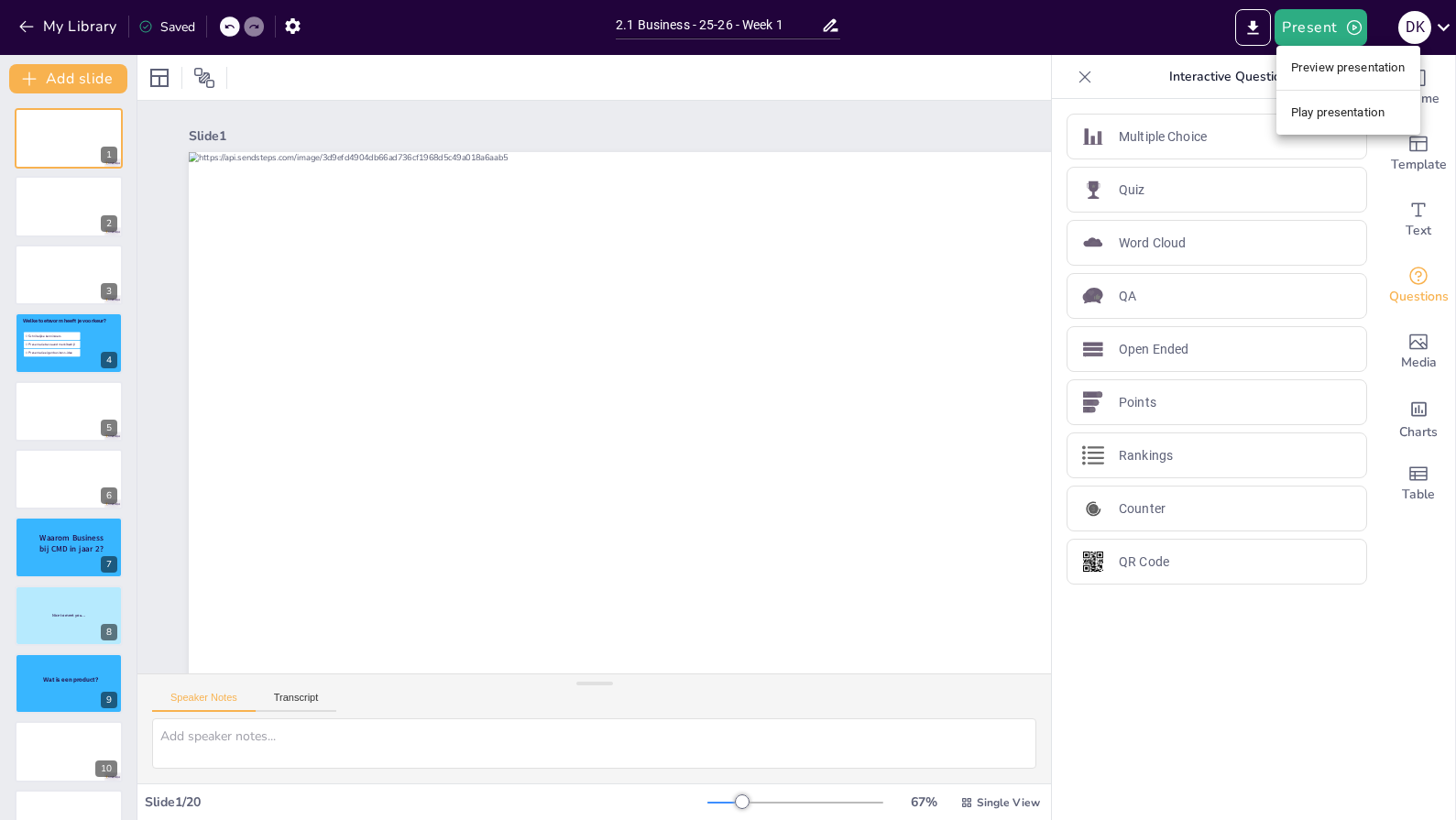
click at [1322, 110] on li "Play presentation" at bounding box center [1348, 113] width 144 height 29
